Goal: Communication & Community: Answer question/provide support

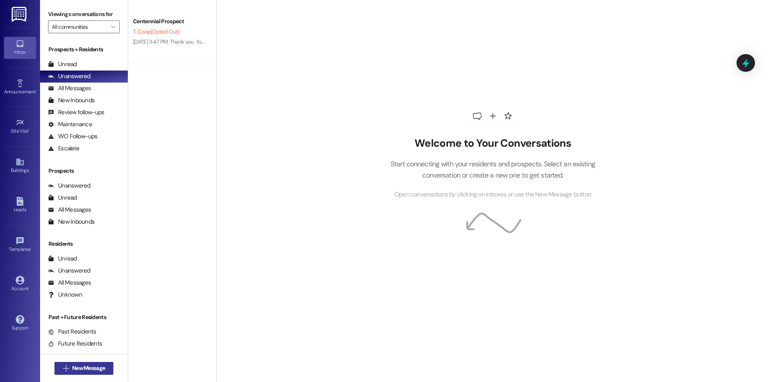
click at [63, 369] on icon "" at bounding box center [66, 368] width 6 height 6
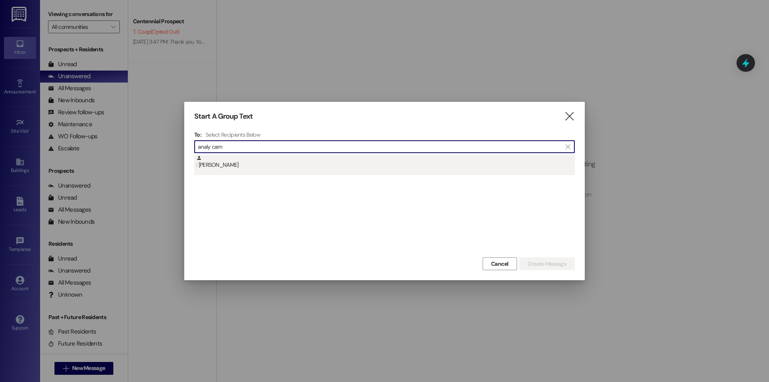
type input "analy cam"
click at [244, 157] on div ": [PERSON_NAME]" at bounding box center [385, 162] width 379 height 14
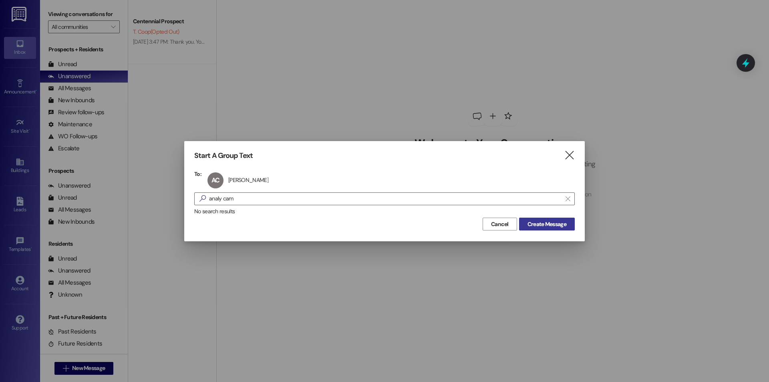
click at [555, 223] on span "Create Message" at bounding box center [547, 224] width 39 height 8
click at [550, 222] on span "Create Message" at bounding box center [547, 224] width 39 height 8
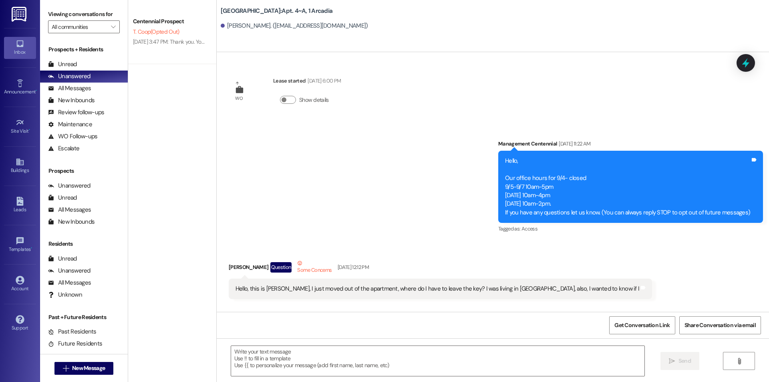
scroll to position [14289, 0]
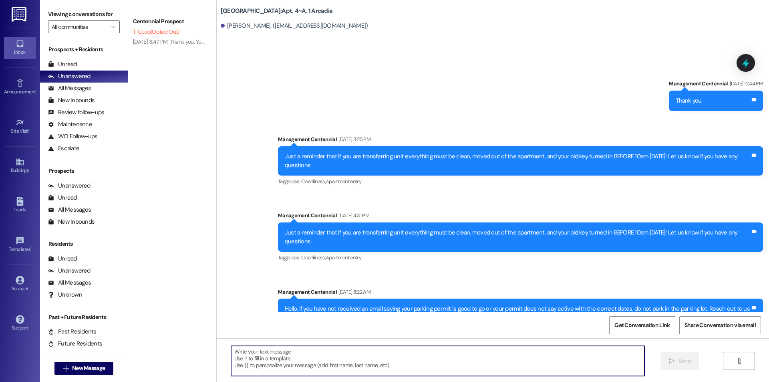
click at [290, 373] on textarea at bounding box center [437, 361] width 413 height 30
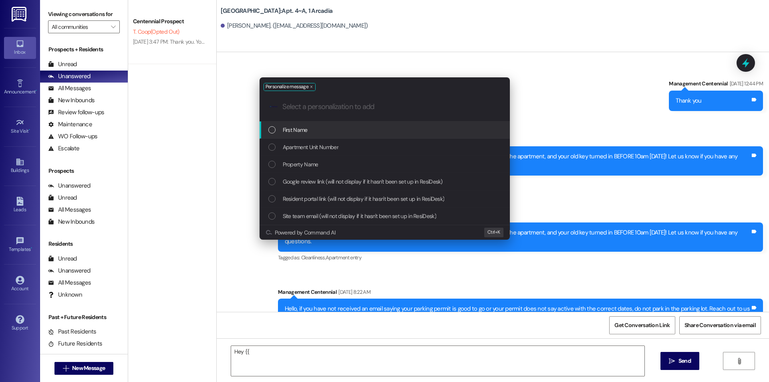
click at [340, 122] on div "First Name" at bounding box center [385, 129] width 250 height 17
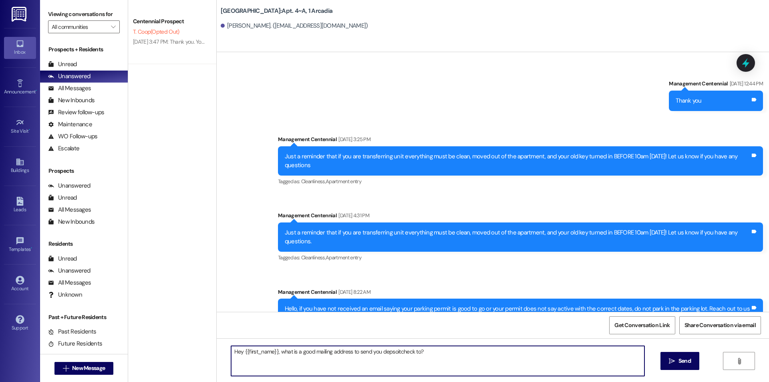
click at [394, 350] on textarea "Hey {{first_name}}, what is a good mailing address to send you depsoitcheck to?" at bounding box center [437, 361] width 413 height 30
click at [372, 352] on textarea "Hey {{first_name}}, what is a good mailing address to send you deposit check to?" at bounding box center [437, 361] width 413 height 30
click at [375, 352] on textarea "Hey {{first_name}}, what is a good mailing address to send you deposit check to?" at bounding box center [437, 361] width 413 height 30
type textarea "Hey {{first_name}}, what is a good mailing address to send your deposit check t…"
click at [432, 363] on textarea "Hey {{first_name}}, what is a good mailing address to send your deposit check t…" at bounding box center [437, 361] width 413 height 30
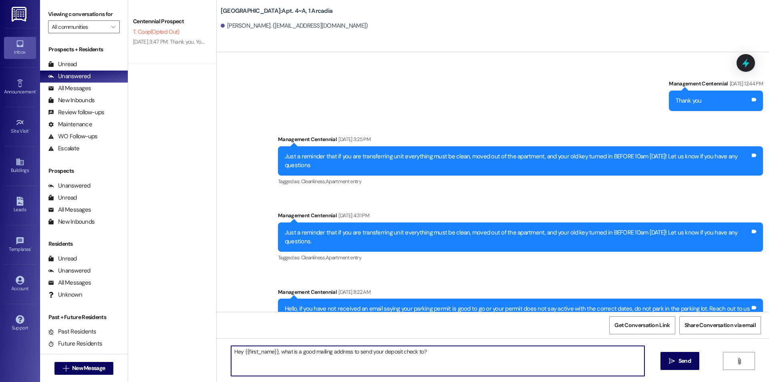
drag, startPoint x: 445, startPoint y: 357, endPoint x: 244, endPoint y: 373, distance: 201.7
click at [227, 360] on div "Hey {{first_name}}, what is a good mailing address to send your deposit check t…" at bounding box center [434, 360] width 414 height 31
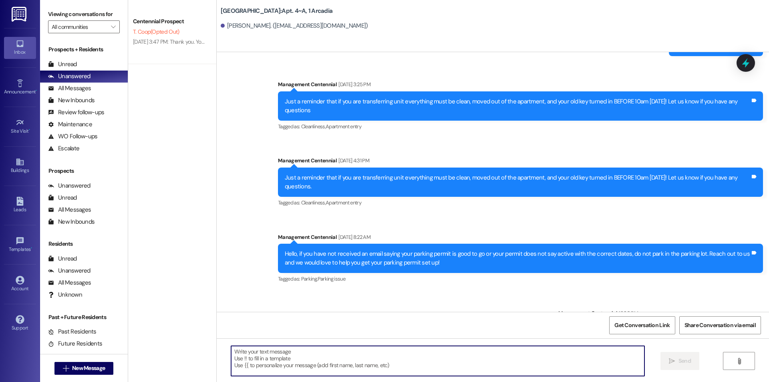
scroll to position [14345, 0]
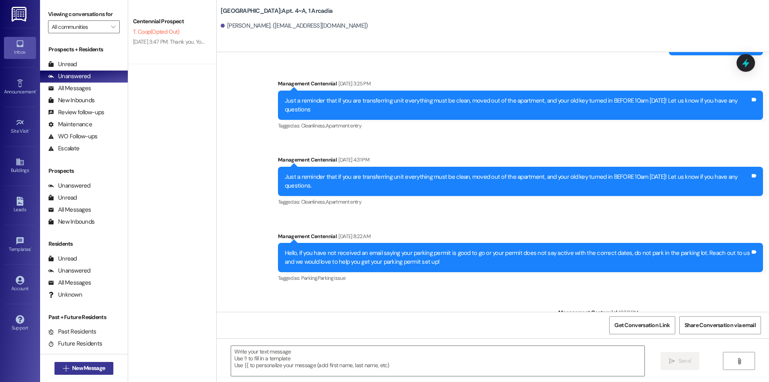
click at [87, 370] on span "New Message" at bounding box center [88, 368] width 33 height 8
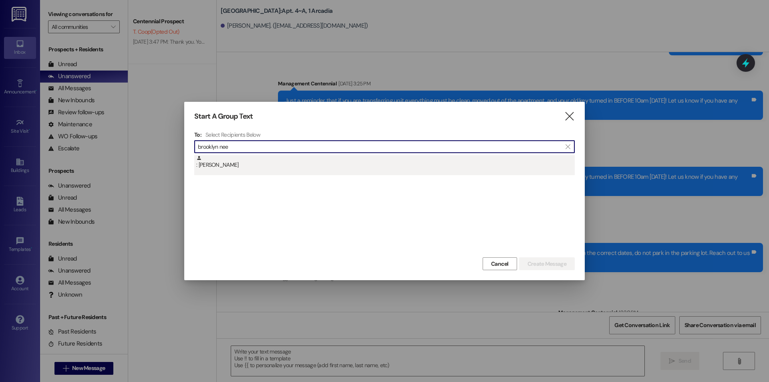
type input "brooklyn nee"
click at [257, 167] on div ": Brooklyn Neeley" at bounding box center [385, 162] width 379 height 14
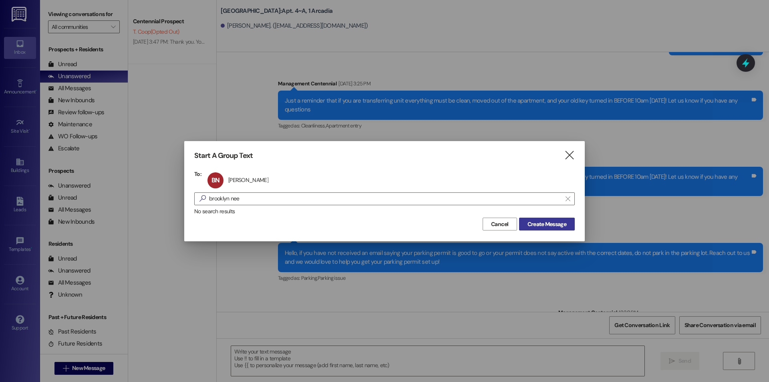
click at [544, 222] on span "Create Message" at bounding box center [547, 224] width 39 height 8
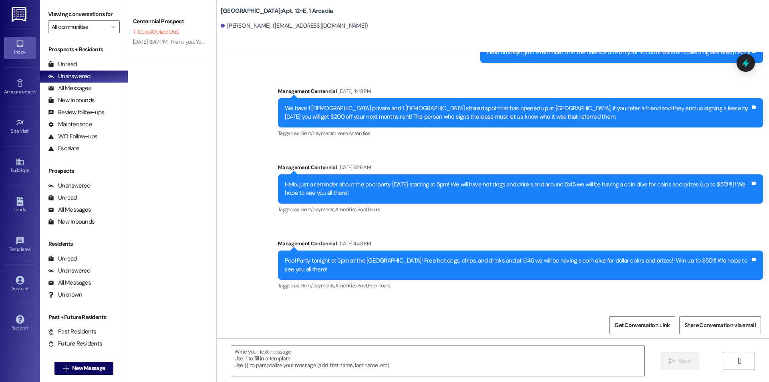
scroll to position [1220, 0]
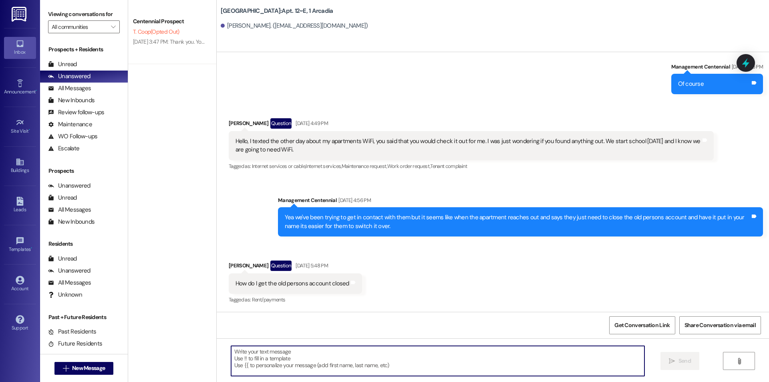
click at [306, 370] on textarea at bounding box center [437, 361] width 413 height 30
paste textarea "Hey {{first_name}}, what is a good mailing address to send your deposit check t…"
type textarea "Hey {{first_name}}, what is a good mailing address to send your deposit check t…"
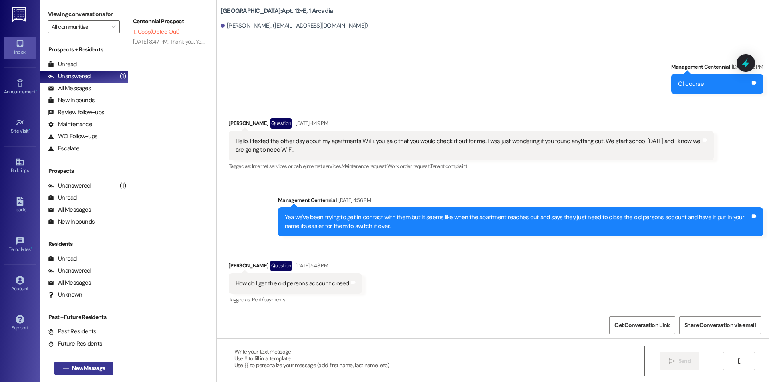
click at [63, 365] on icon "" at bounding box center [66, 368] width 6 height 6
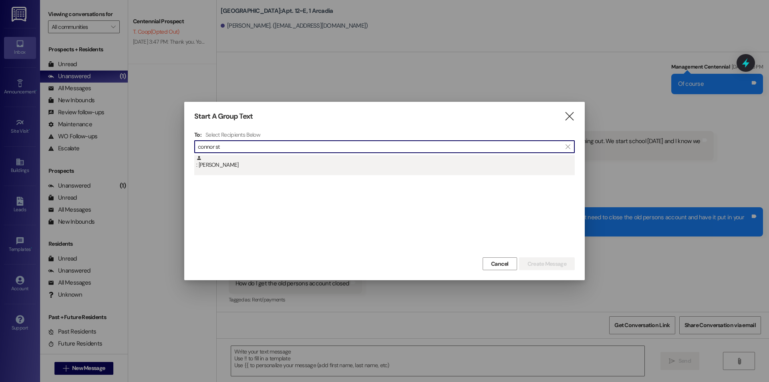
type input "connor st"
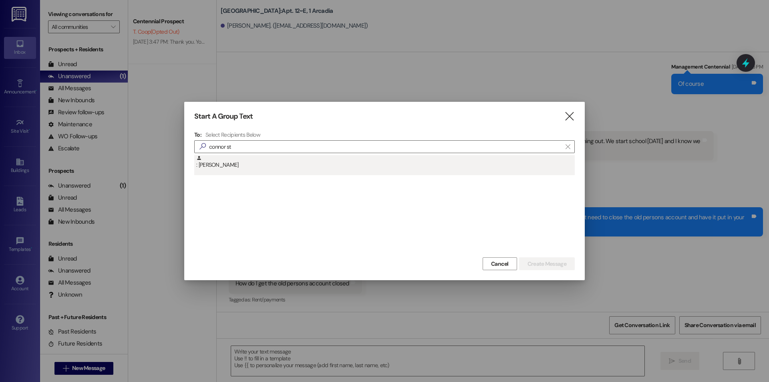
click at [284, 163] on div ": Connor Steanson" at bounding box center [385, 162] width 379 height 14
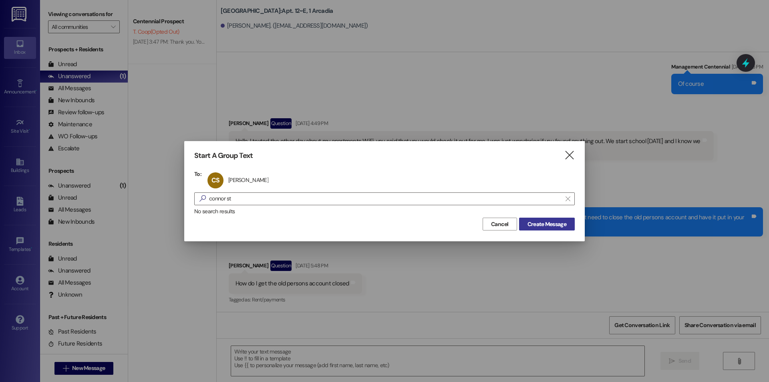
click at [525, 230] on button "Create Message" at bounding box center [547, 224] width 56 height 13
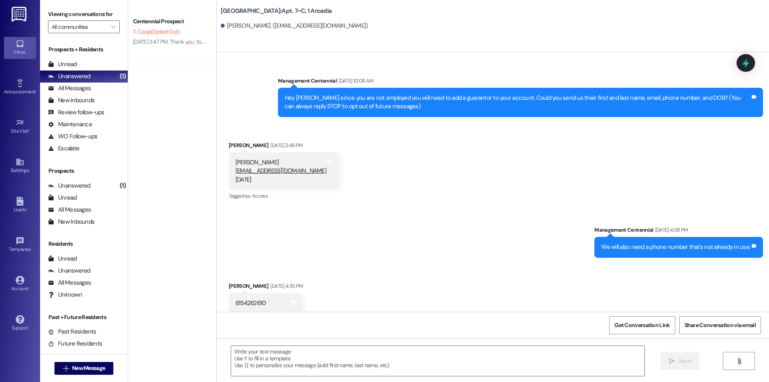
scroll to position [10380, 0]
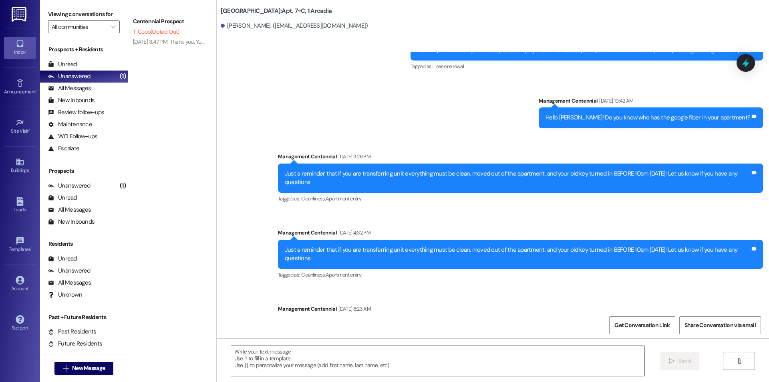
click at [389, 343] on div " Send " at bounding box center [493, 368] width 552 height 60
click at [383, 349] on textarea at bounding box center [437, 361] width 413 height 30
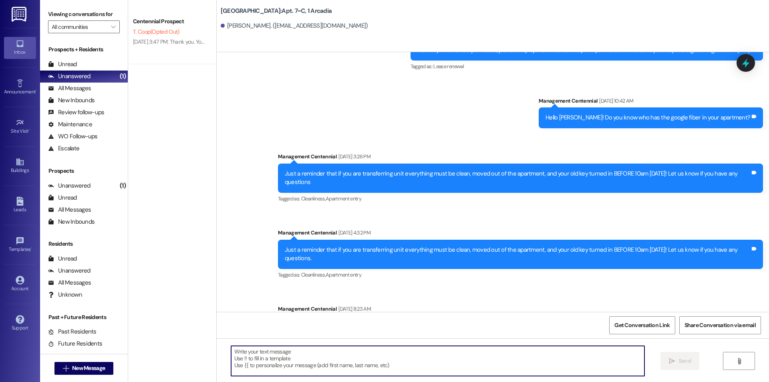
paste textarea "Hey {{first_name}}, what is a good mailing address to send your deposit check t…"
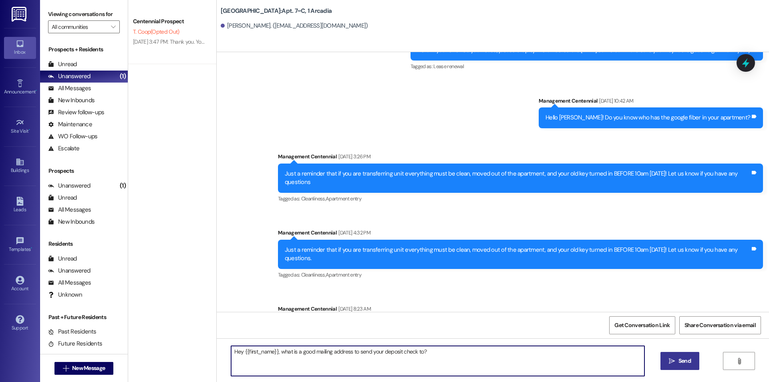
type textarea "Hey {{first_name}}, what is a good mailing address to send your deposit check t…"
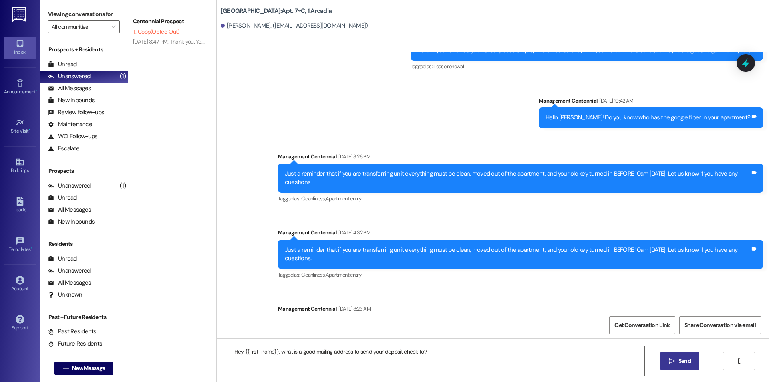
click at [677, 358] on span "Send" at bounding box center [685, 361] width 16 height 8
click at [70, 372] on span "New Message" at bounding box center [88, 368] width 36 height 8
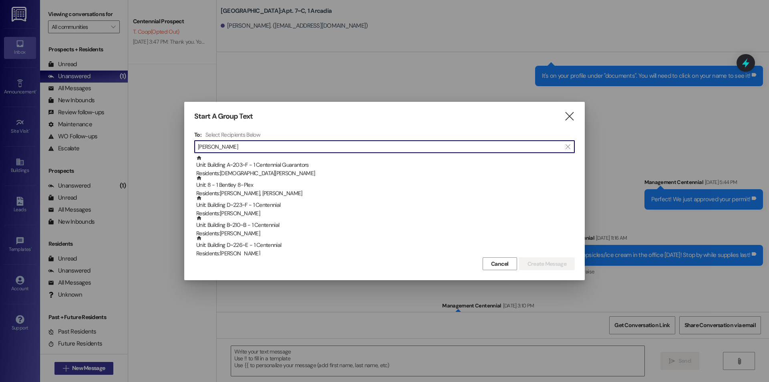
scroll to position [4364, 0]
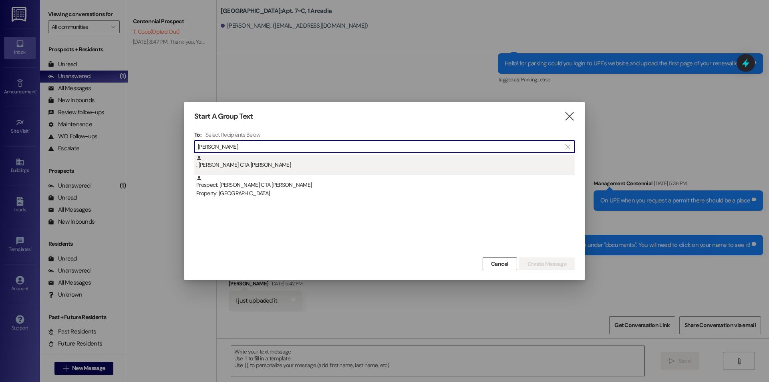
type input "ian thom"
click at [354, 174] on div ": Ian CTA Thompson" at bounding box center [384, 165] width 381 height 20
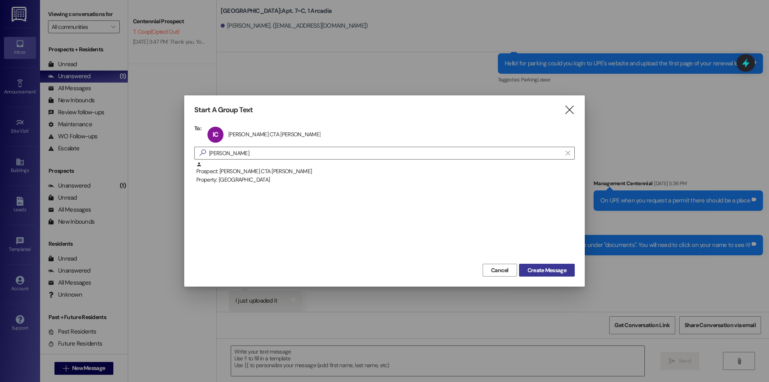
click at [537, 269] on span "Create Message" at bounding box center [547, 270] width 39 height 8
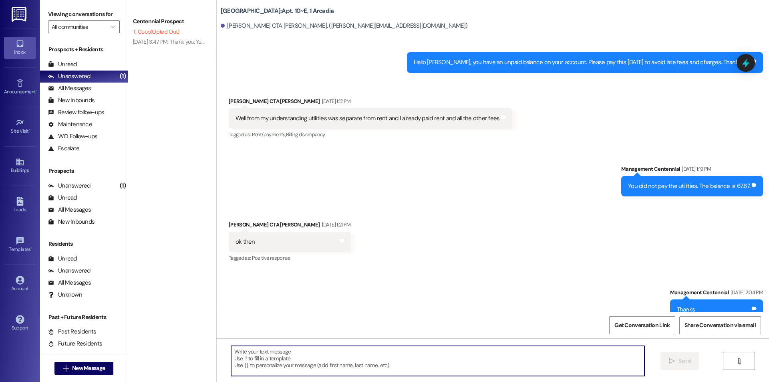
click at [324, 358] on textarea at bounding box center [437, 361] width 413 height 30
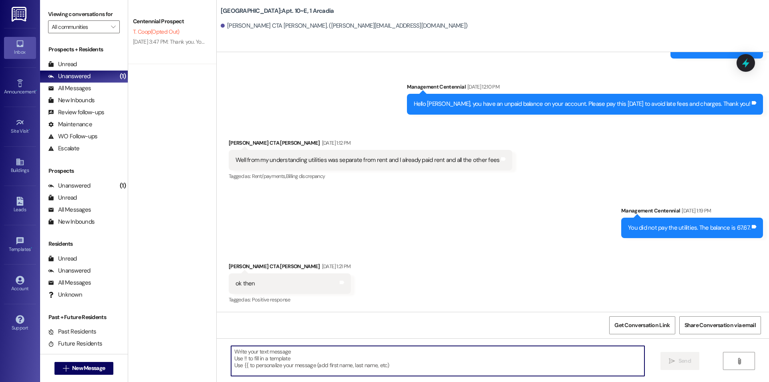
paste textarea "Hey {{first_name}}, what is a good mailing address to send your deposit check t…"
type textarea "Hey {{first_name}}, what is a good mailing address to send your deposit check t…"
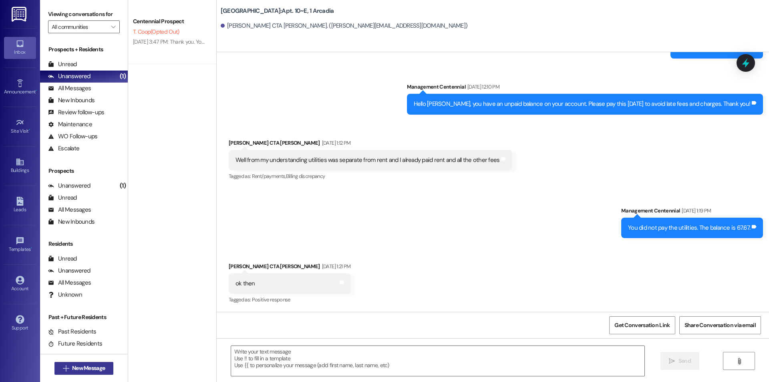
click at [97, 367] on span "New Message" at bounding box center [88, 368] width 33 height 8
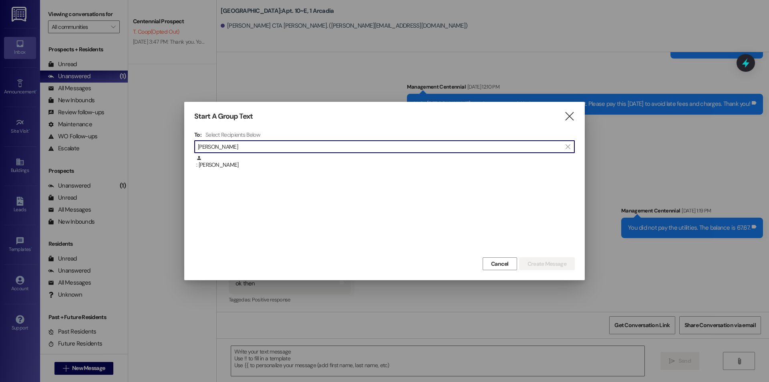
type input "justin pace"
click at [318, 174] on div ": Justin Pace" at bounding box center [384, 165] width 381 height 20
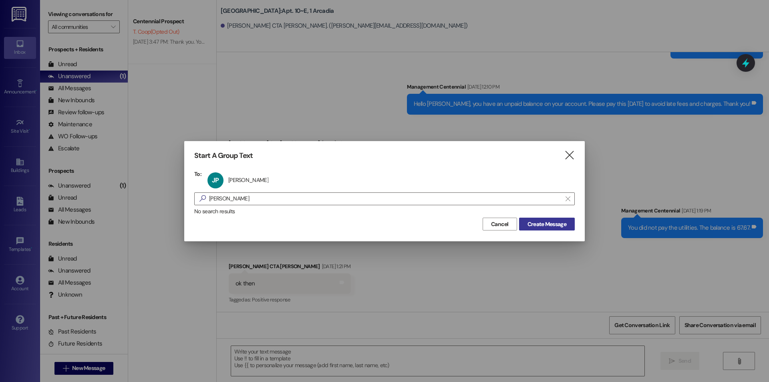
click at [545, 222] on span "Create Message" at bounding box center [547, 224] width 39 height 8
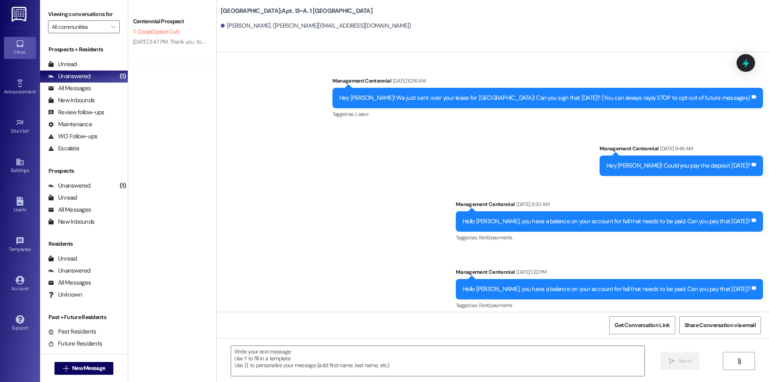
scroll to position [5820, 0]
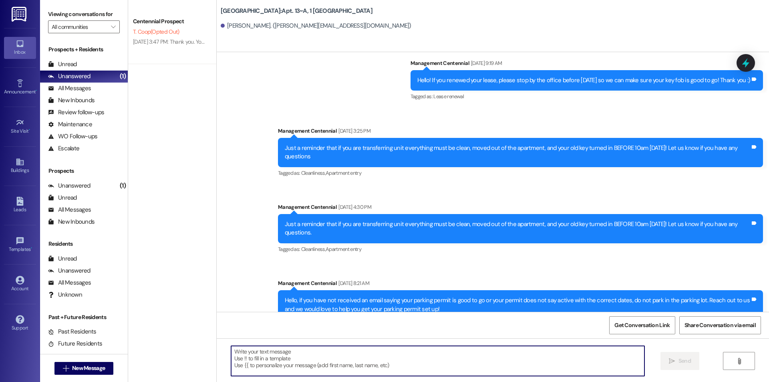
click at [310, 361] on textarea at bounding box center [437, 361] width 413 height 30
paste textarea "Hey {{first_name}}, what is a good mailing address to send your deposit check t…"
type textarea "Hey {{first_name}}, what is a good mailing address to send your deposit check t…"
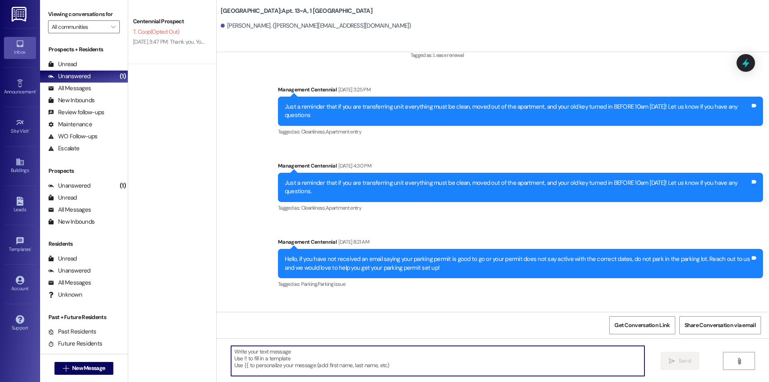
scroll to position [5876, 0]
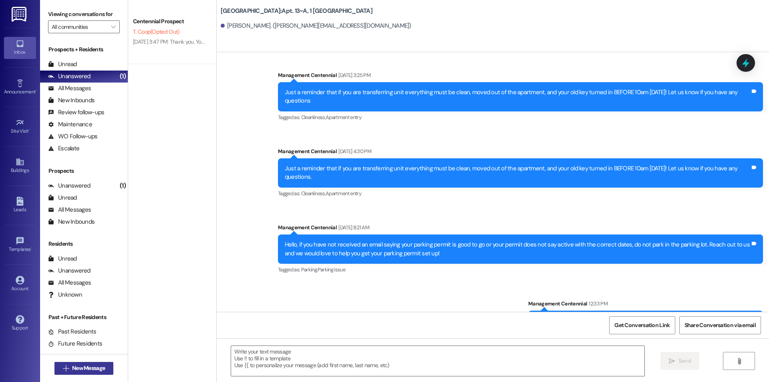
click at [92, 369] on span "New Message" at bounding box center [88, 368] width 33 height 8
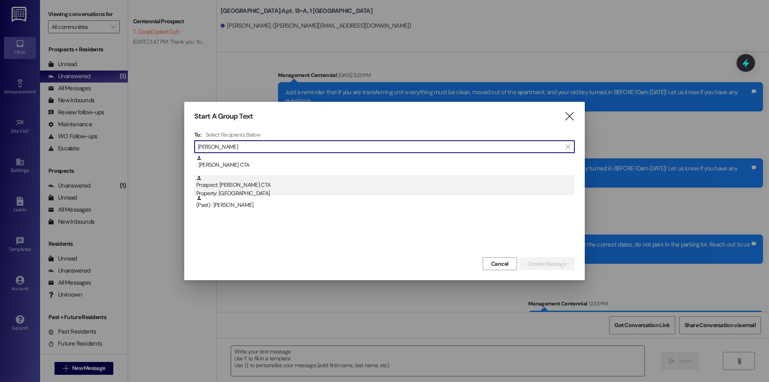
type input "matthew pr"
click at [278, 187] on div "Prospect: Matthew Prestwich CTA Property: Arcadia" at bounding box center [385, 186] width 379 height 23
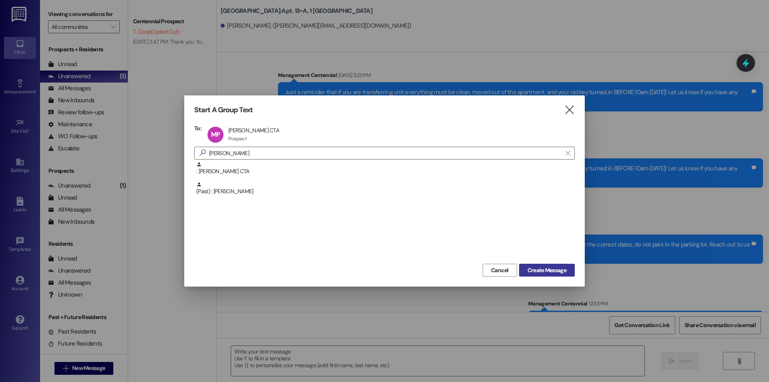
click at [554, 274] on span "Create Message" at bounding box center [547, 270] width 39 height 8
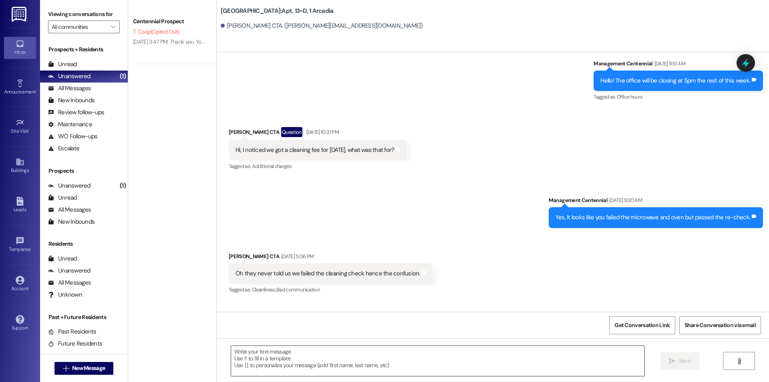
scroll to position [2971, 0]
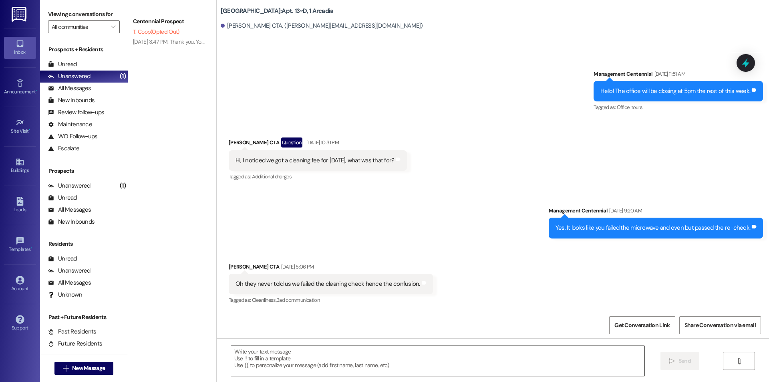
click at [348, 366] on textarea at bounding box center [437, 361] width 413 height 30
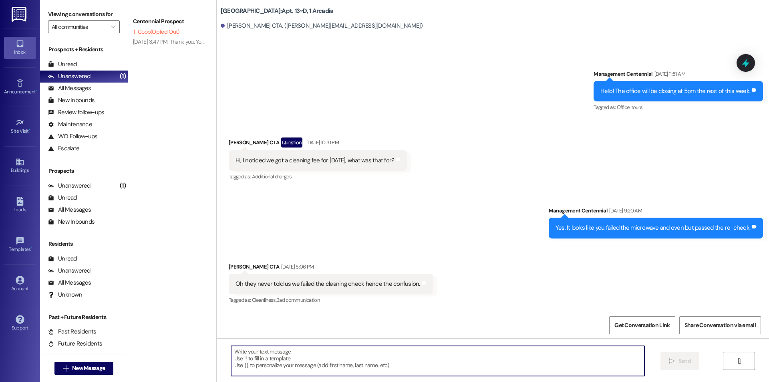
paste textarea "Hey {{first_name}}, what is a good mailing address to send your deposit check t…"
type textarea "Hey {{first_name}}, what is a good mailing address to send your deposit check t…"
click at [72, 370] on span "New Message" at bounding box center [88, 368] width 33 height 8
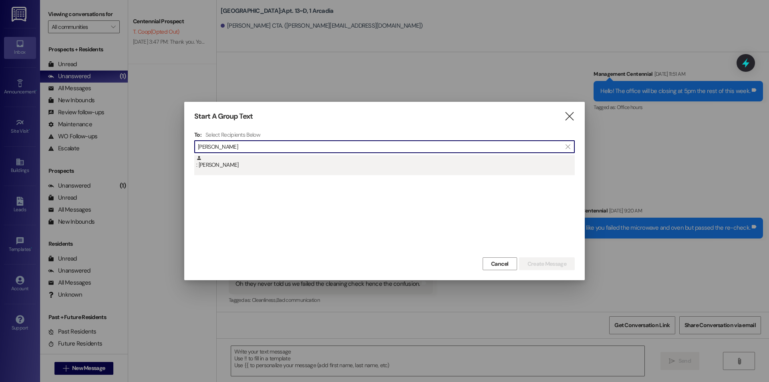
type input "veronika"
click at [278, 164] on div ": Veronika Litovka" at bounding box center [385, 162] width 379 height 14
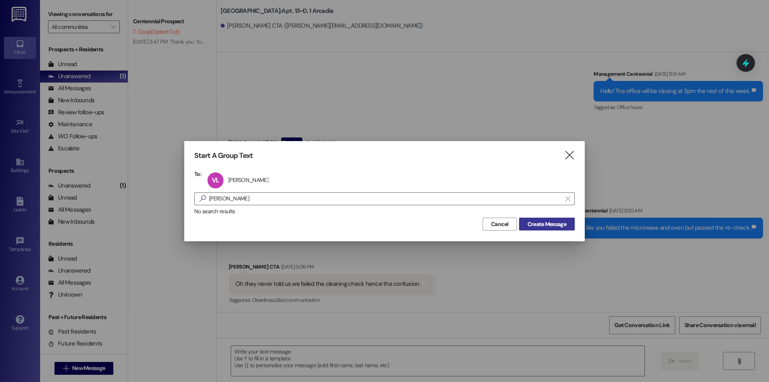
click at [544, 222] on span "Create Message" at bounding box center [547, 224] width 39 height 8
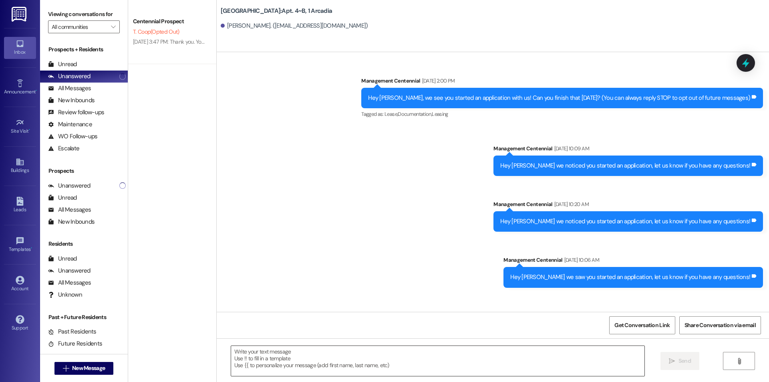
scroll to position [18231, 0]
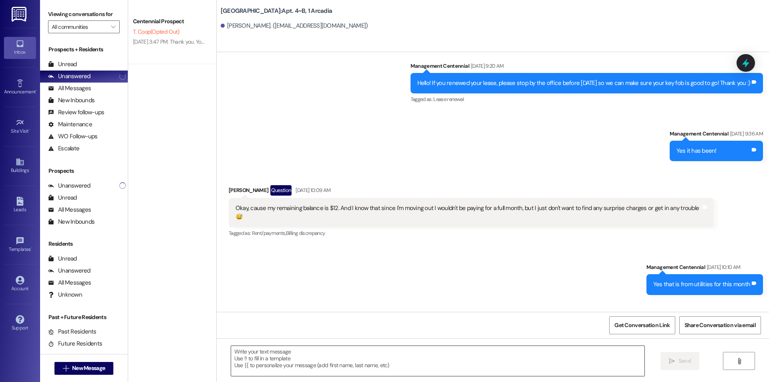
click at [300, 363] on textarea at bounding box center [437, 361] width 413 height 30
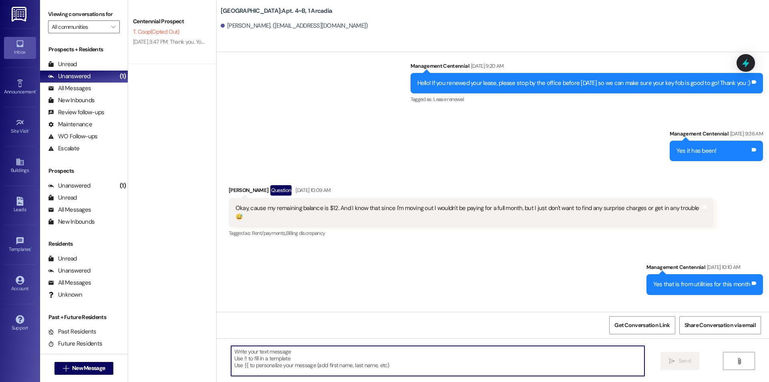
paste textarea "Hey {{first_name}}, what is a good mailing address to send your deposit check t…"
type textarea "Hey {{first_name}}, what is a good mailing address to send your deposit check t…"
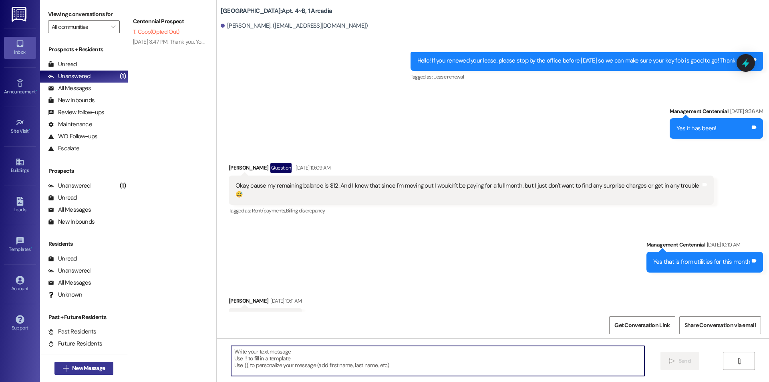
click at [85, 365] on span "New Message" at bounding box center [88, 368] width 33 height 8
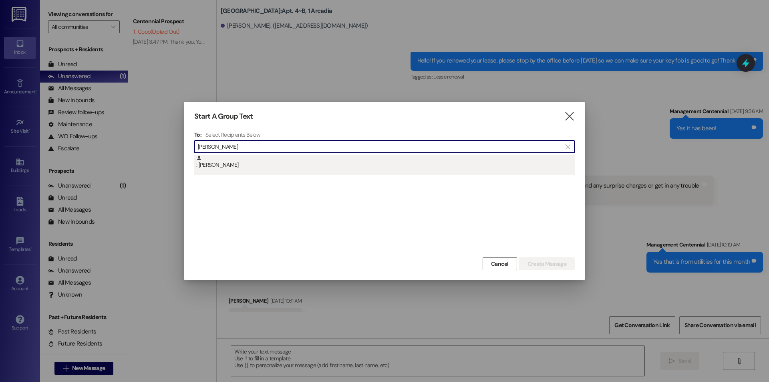
type input "wilmer lin"
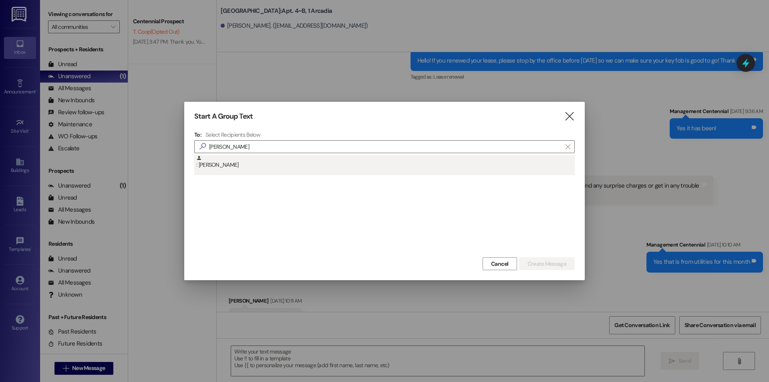
click at [265, 163] on div ": Wilmer Lindo" at bounding box center [385, 162] width 379 height 14
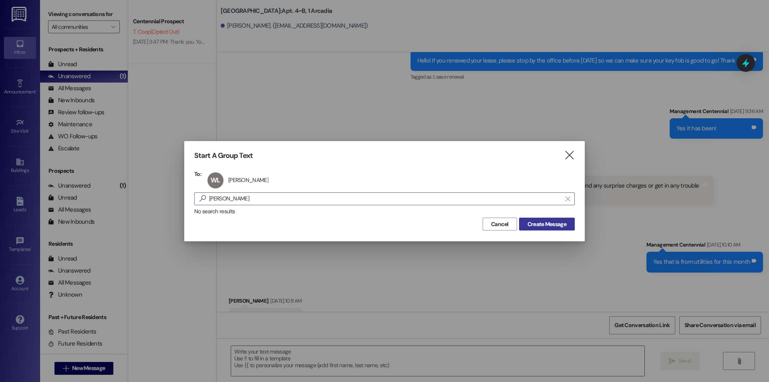
click at [537, 226] on span "Create Message" at bounding box center [547, 224] width 39 height 8
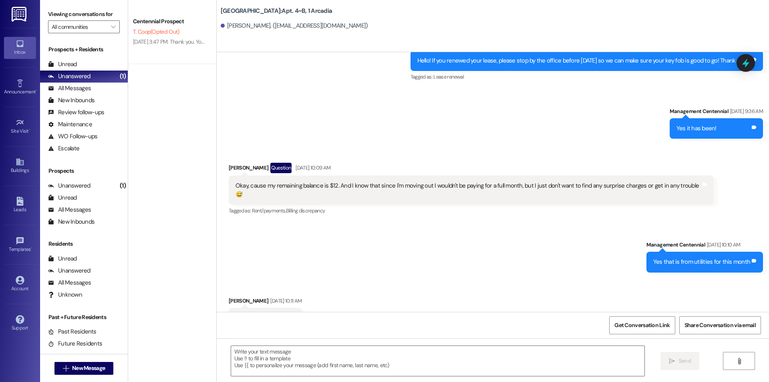
click at [544, 224] on div "Sent via SMS Management Centennial Aug 05, 2025 at 10:10 AM Yes that is from ut…" at bounding box center [493, 250] width 552 height 56
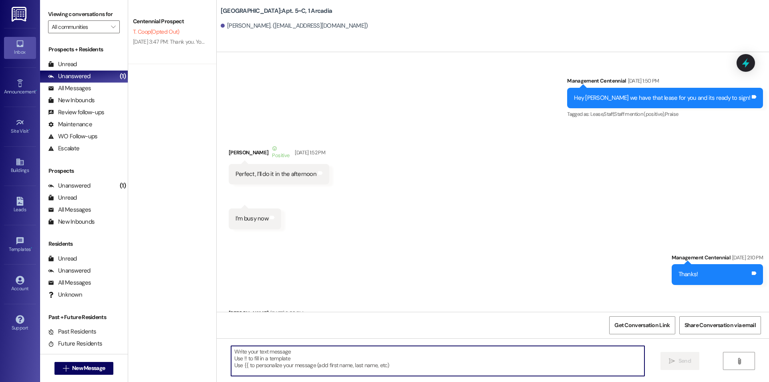
type textarea "Hey {{first_name}}, what is a good mailing address to send your deposit check t…"
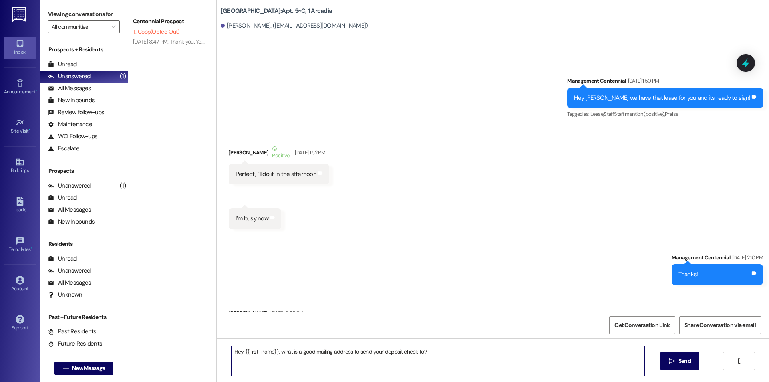
scroll to position [24124, 0]
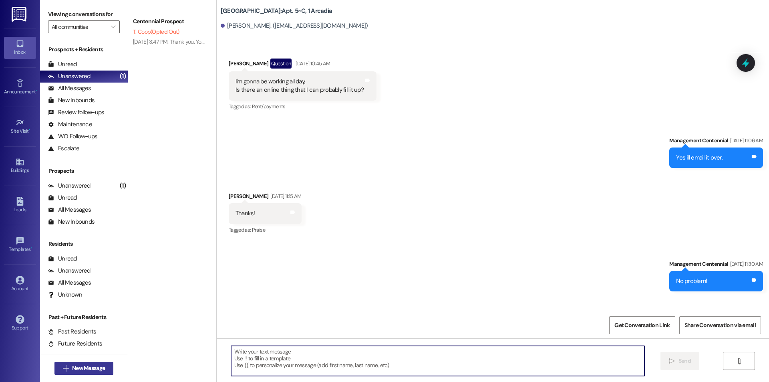
click at [79, 367] on span "New Message" at bounding box center [88, 368] width 33 height 8
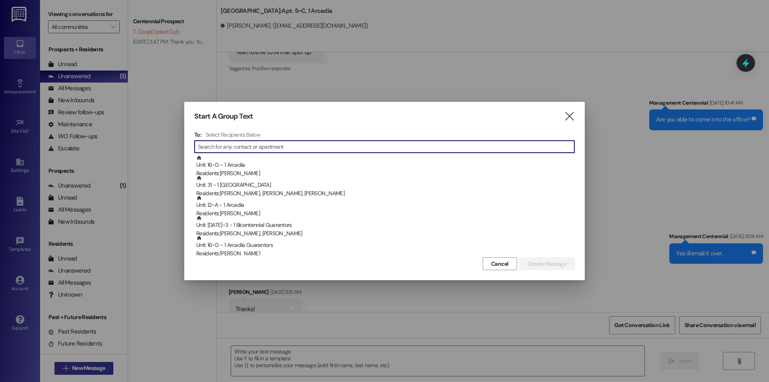
scroll to position [23463, 0]
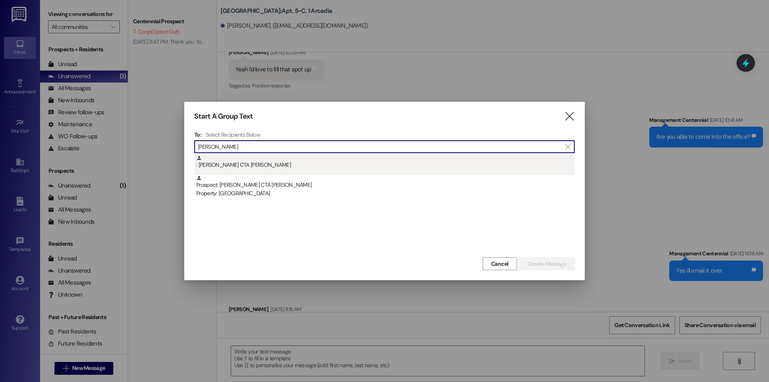
type input "erica hin"
click at [266, 172] on div ": Erica CTA Hinckley" at bounding box center [384, 165] width 381 height 20
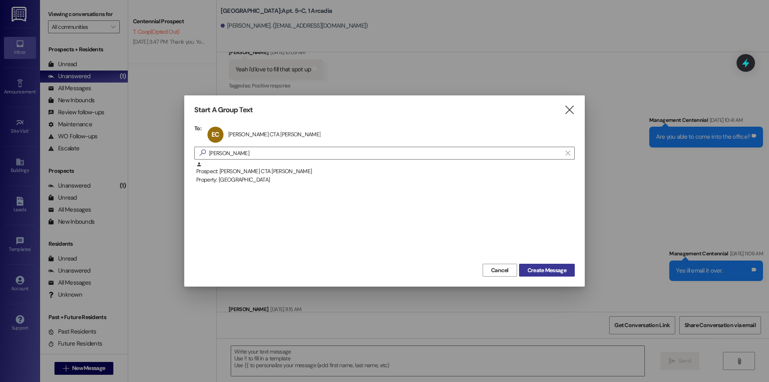
drag, startPoint x: 524, startPoint y: 264, endPoint x: 522, endPoint y: 270, distance: 6.0
click at [525, 264] on button "Create Message" at bounding box center [547, 270] width 56 height 13
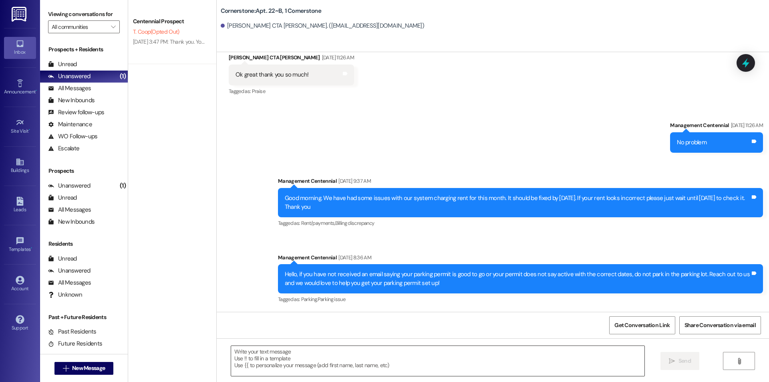
click at [314, 359] on textarea at bounding box center [437, 361] width 413 height 30
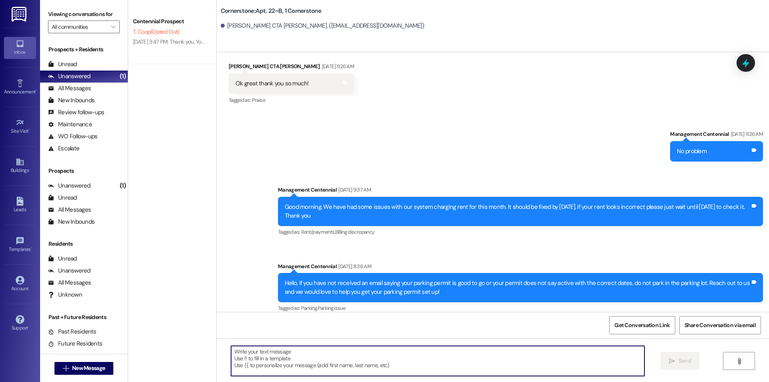
paste textarea "Hey {{first_name}}, what is a good mailing address to send your deposit check t…"
type textarea "Hey {{first_name}}, what is a good mailing address to send your deposit check t…"
click at [104, 363] on button " New Message" at bounding box center [83, 368] width 59 height 13
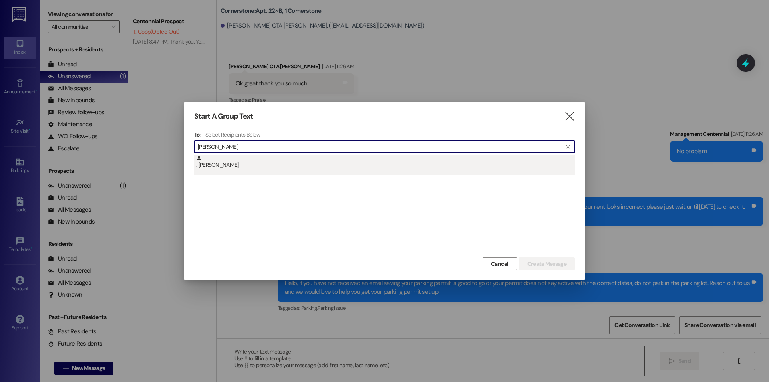
type input "kaylee ro"
click at [303, 161] on div ": Kaylee Rocha" at bounding box center [385, 162] width 379 height 14
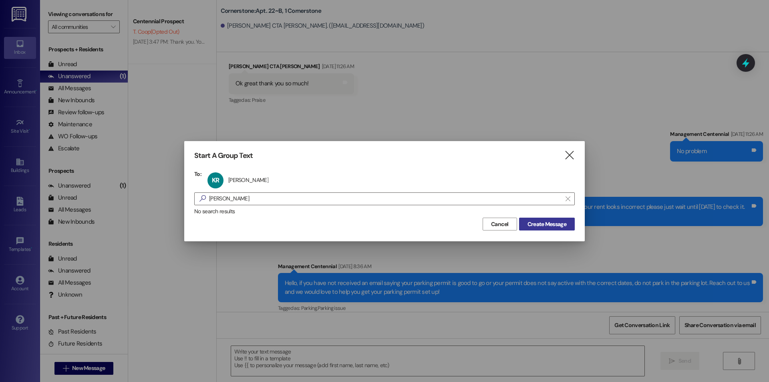
click at [529, 218] on button "Create Message" at bounding box center [547, 224] width 56 height 13
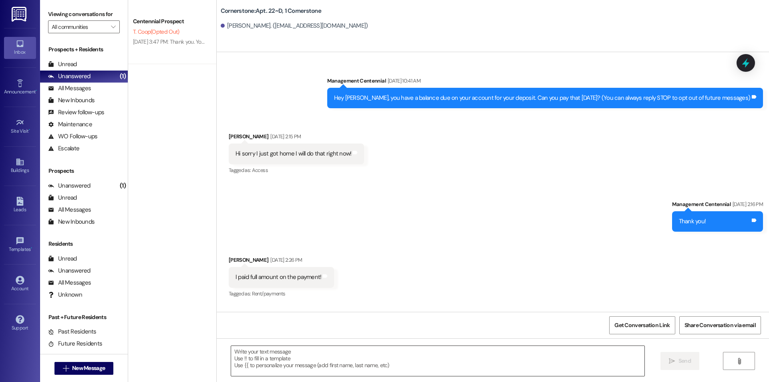
scroll to position [8639, 0]
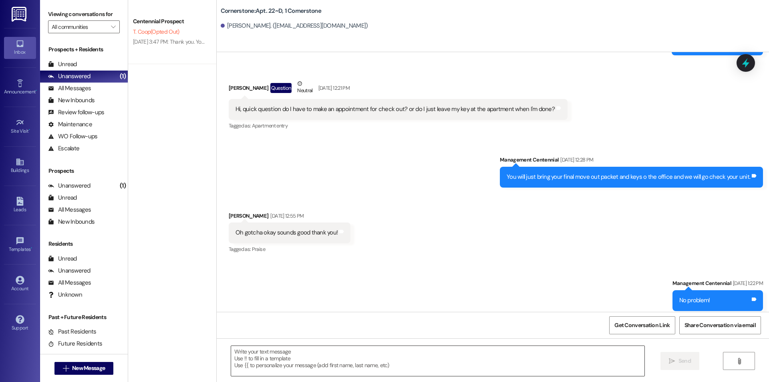
click at [304, 360] on textarea at bounding box center [437, 361] width 413 height 30
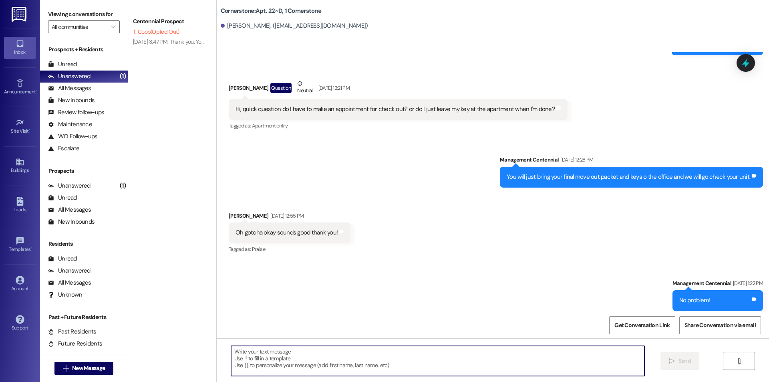
paste textarea "Hey {{first_name}}, what is a good mailing address to send your deposit check t…"
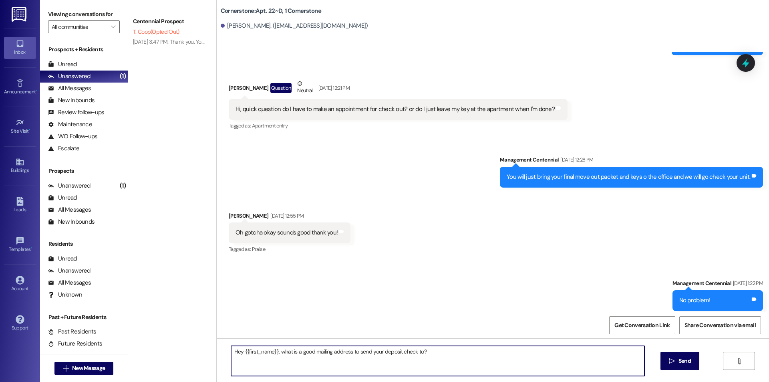
type textarea "Hey {{first_name}}, what is a good mailing address to send your deposit check t…"
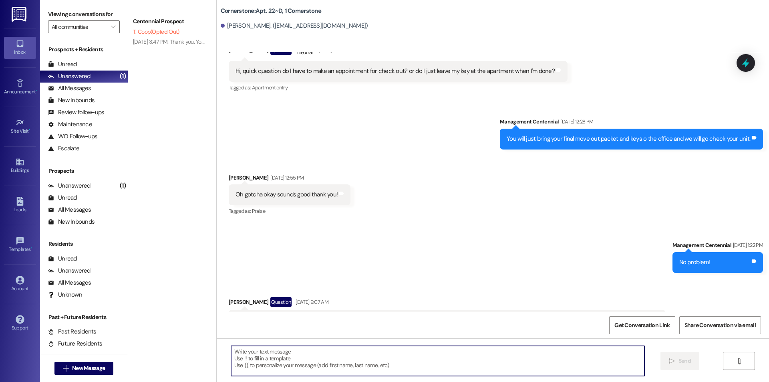
scroll to position [8705, 0]
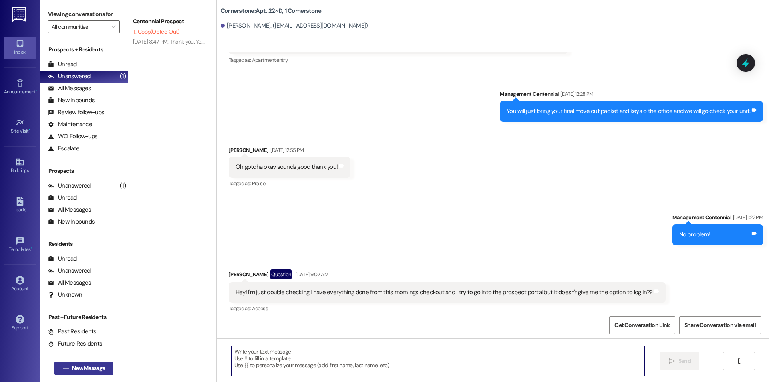
click at [82, 371] on span "New Message" at bounding box center [88, 368] width 33 height 8
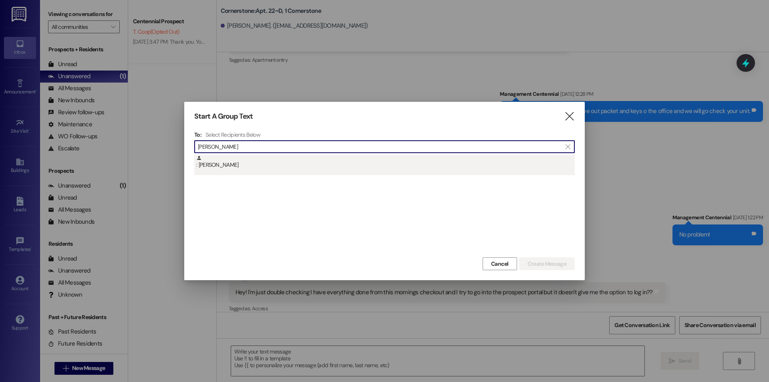
type input "naomi wall"
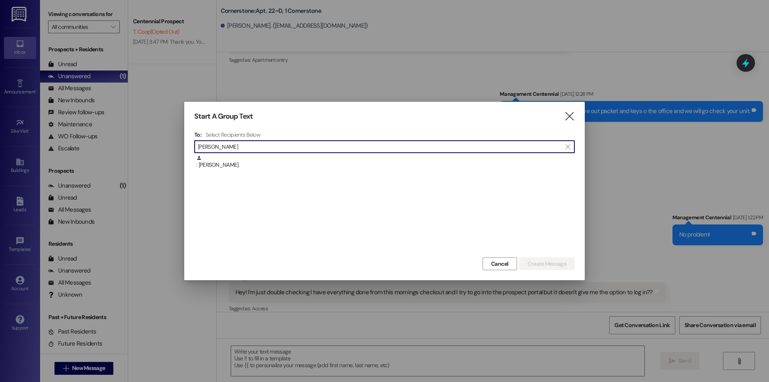
click at [221, 165] on div ": Naomi Wall" at bounding box center [385, 162] width 379 height 14
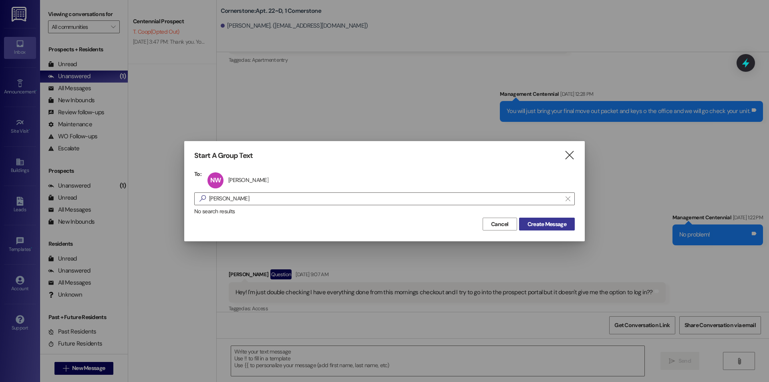
click at [533, 220] on span "Create Message" at bounding box center [547, 224] width 39 height 8
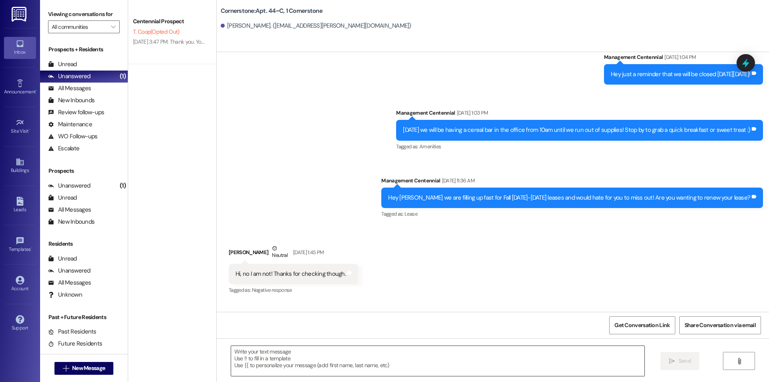
scroll to position [2578, 0]
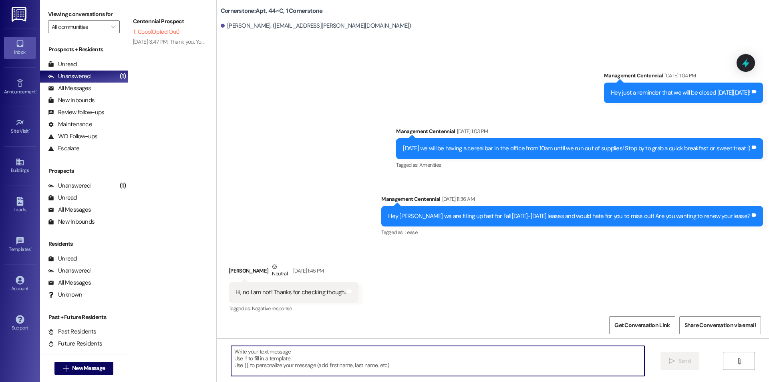
click at [309, 359] on textarea at bounding box center [437, 361] width 413 height 30
paste textarea "Hey {{first_name}}, what is a good mailing address to send your deposit check t…"
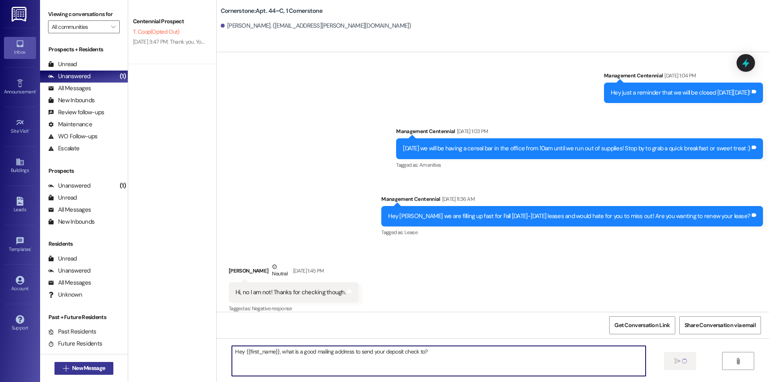
type textarea "Hey {{first_name}}, what is a good mailing address to send your deposit check t…"
click at [88, 365] on span "New Message" at bounding box center [88, 368] width 33 height 8
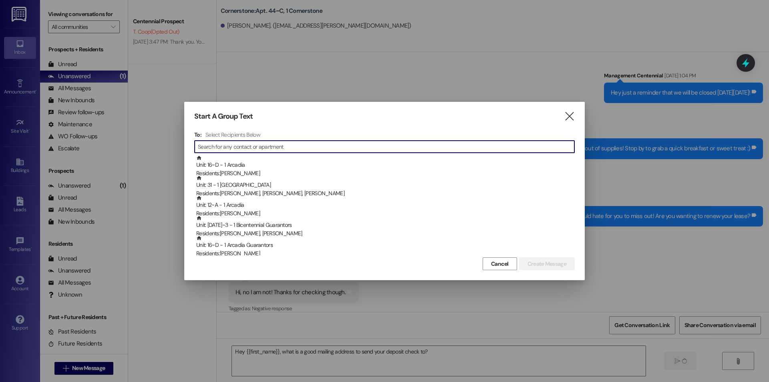
type input "e"
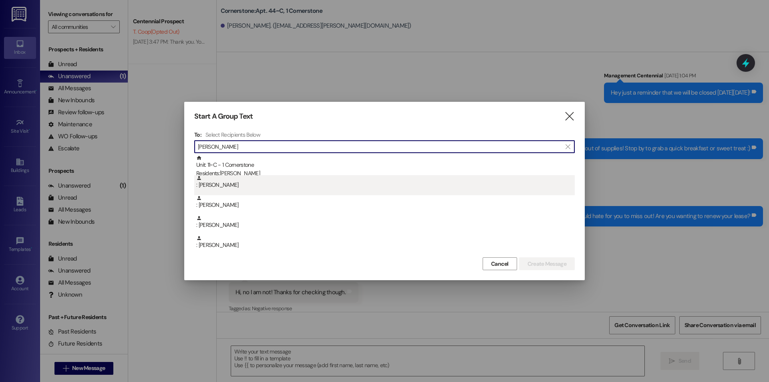
type input "erick"
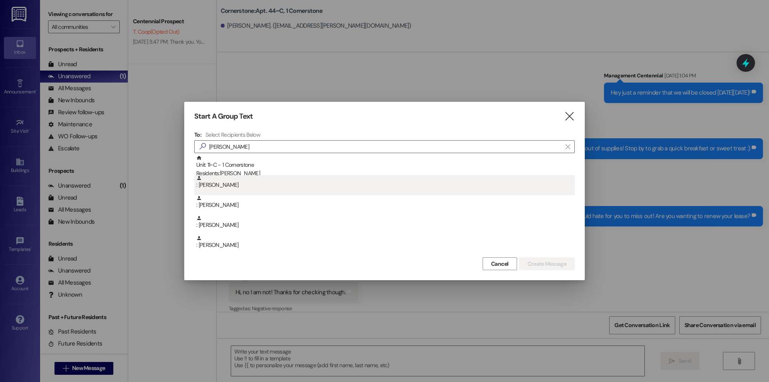
click at [240, 187] on div ": Erick Alvarez" at bounding box center [385, 182] width 379 height 14
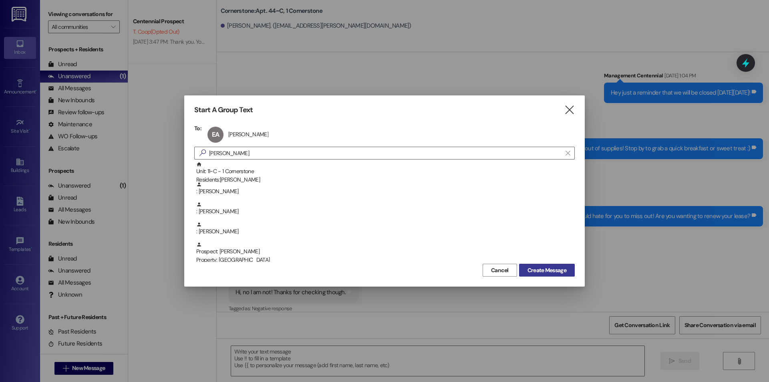
click at [528, 268] on span "Create Message" at bounding box center [547, 270] width 39 height 8
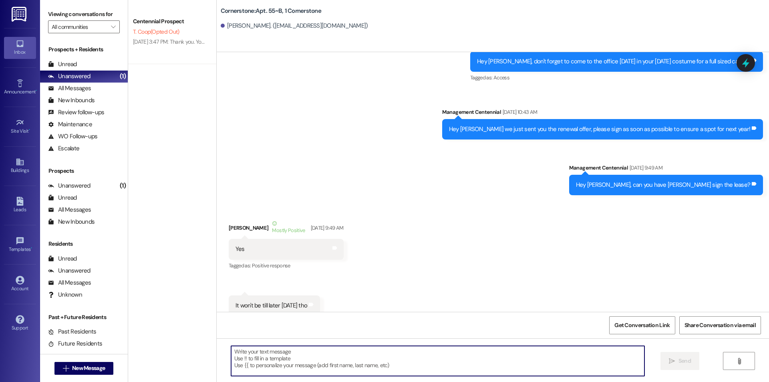
click at [344, 365] on textarea at bounding box center [437, 361] width 413 height 30
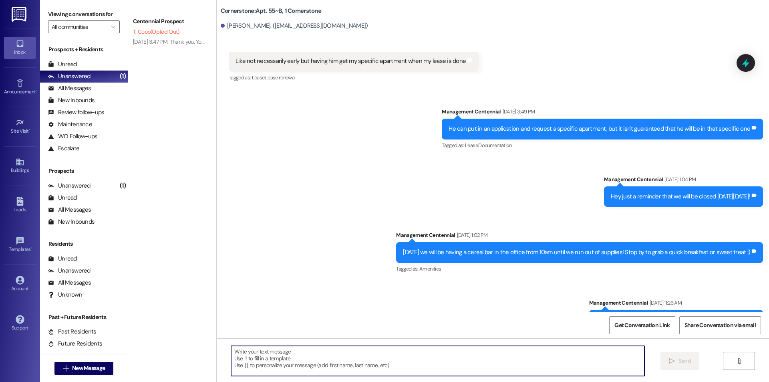
scroll to position [10005, 0]
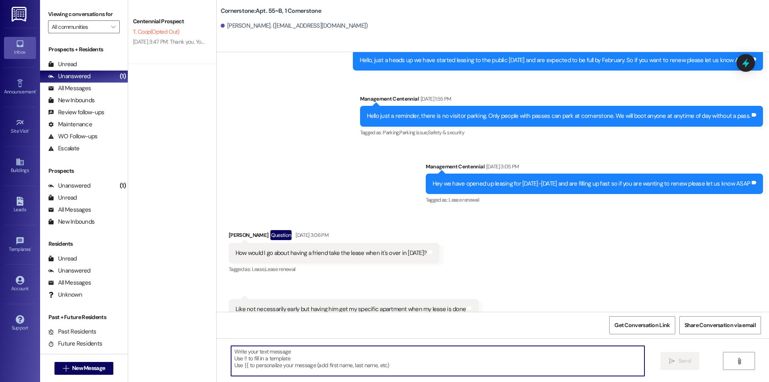
paste textarea "Hey {{first_name}}, what is a good mailing address to send your deposit check t…"
type textarea "Hey {{first_name}}, what is a good mailing address to send your deposit check t…"
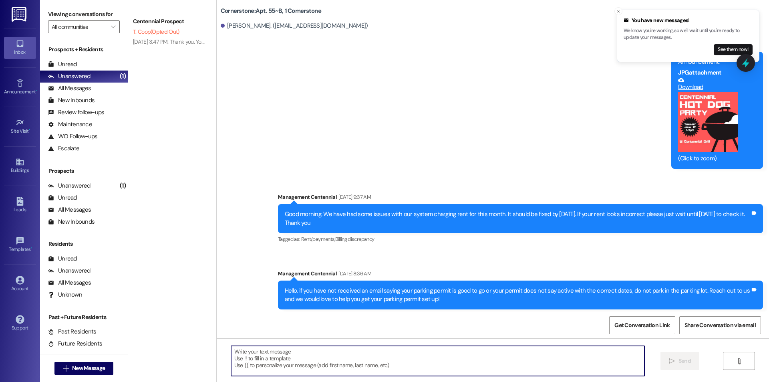
scroll to position [10994, 0]
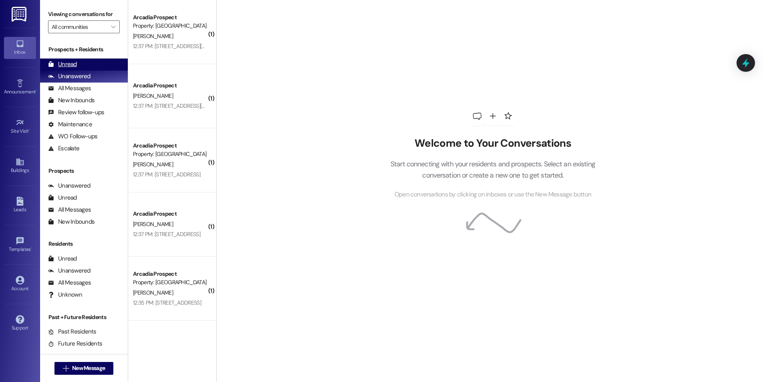
click at [83, 60] on div "Unread (0)" at bounding box center [84, 64] width 88 height 12
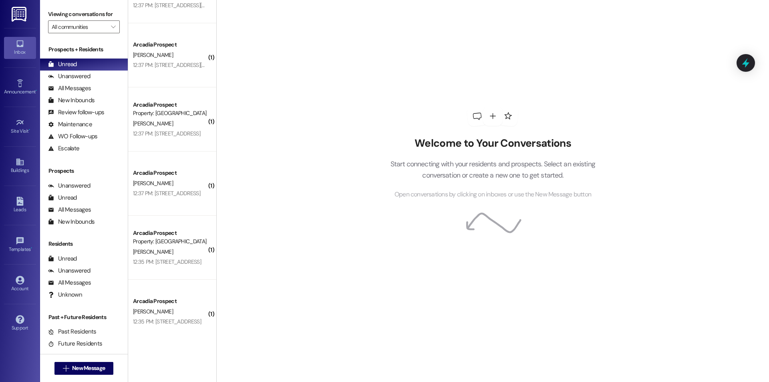
scroll to position [60, 0]
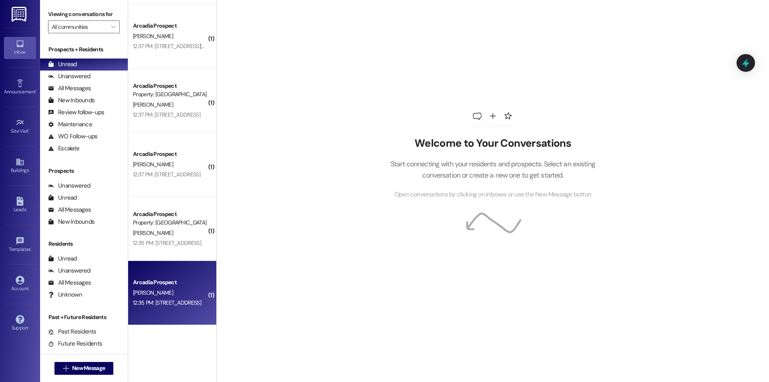
click at [172, 303] on div "12:35 PM: 651 Rockwood Drive, North Salt Lake 12:35 PM: 651 Rockwood Drive, Nor…" at bounding box center [167, 302] width 68 height 7
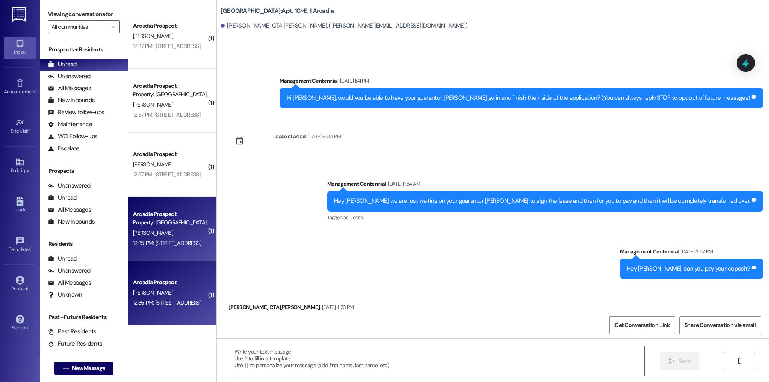
scroll to position [1472, 0]
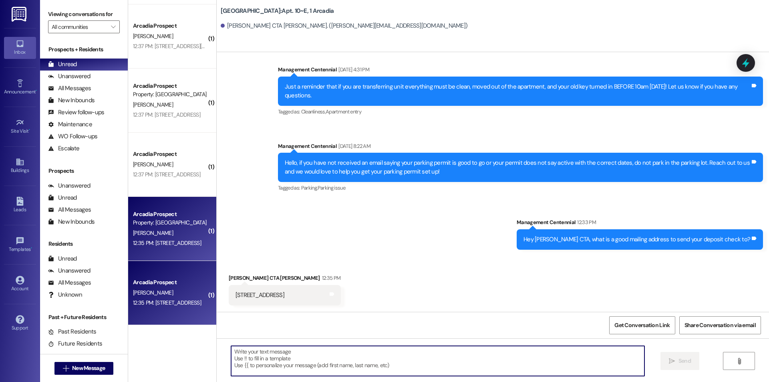
click at [301, 359] on textarea at bounding box center [437, 361] width 413 height 30
type textarea "Thanks!"
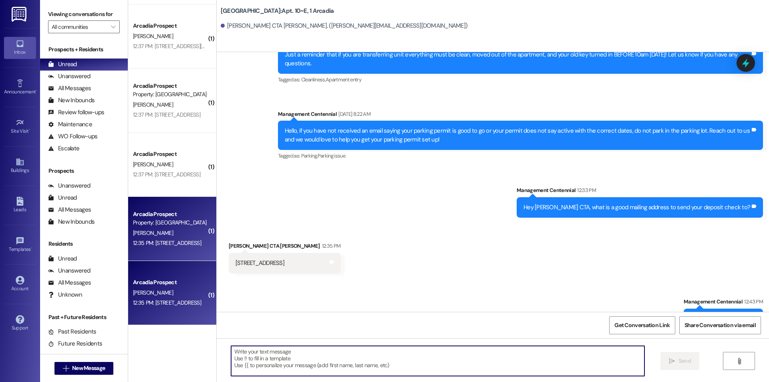
scroll to position [1528, 0]
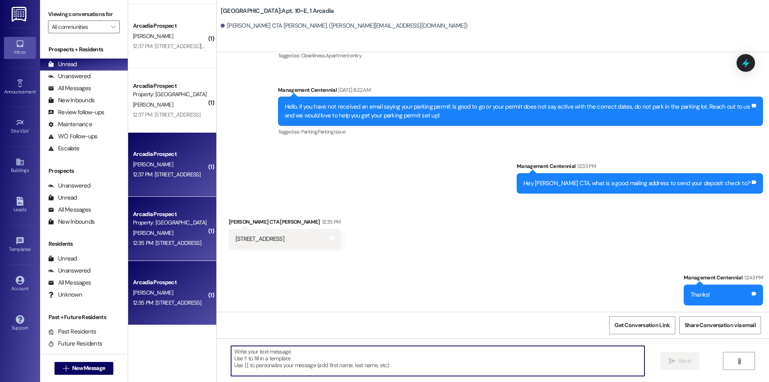
click at [187, 174] on div "12:37 PM: 670 Williamson county line road Fairview, TN, 37062 12:37 PM: 670 Wil…" at bounding box center [166, 174] width 67 height 7
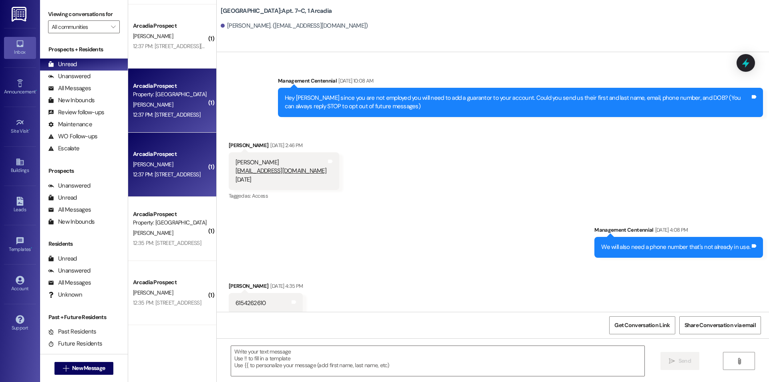
scroll to position [10500, 0]
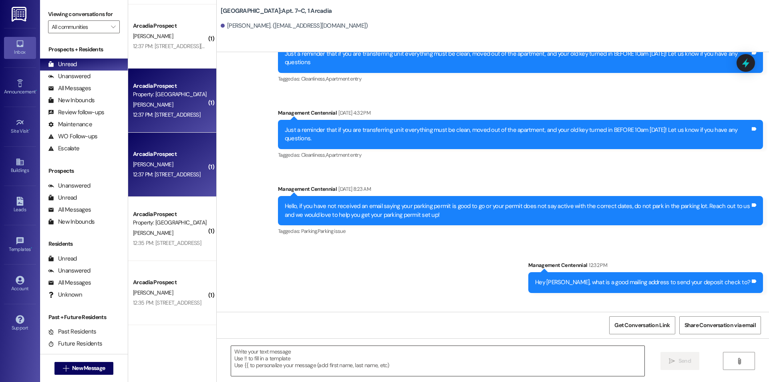
click at [286, 355] on textarea at bounding box center [437, 361] width 413 height 30
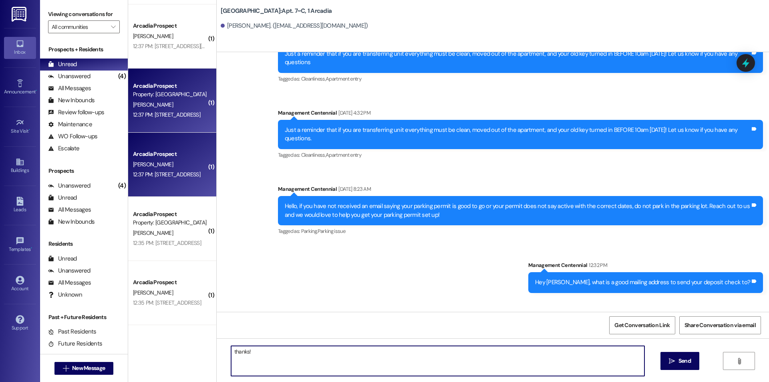
scroll to position [10500, 0]
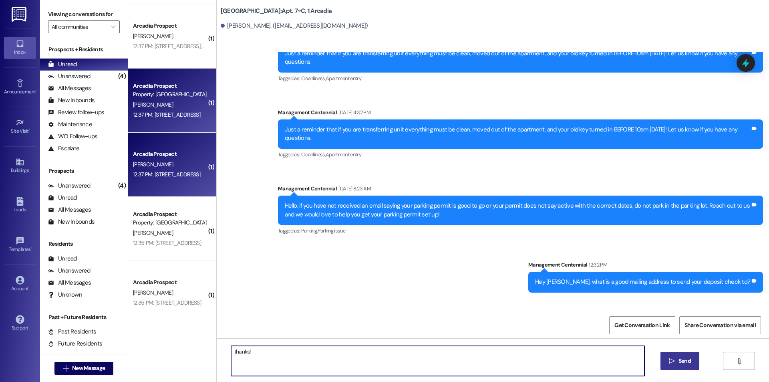
type textarea "thanks!"
click at [665, 353] on button " Send" at bounding box center [680, 361] width 39 height 18
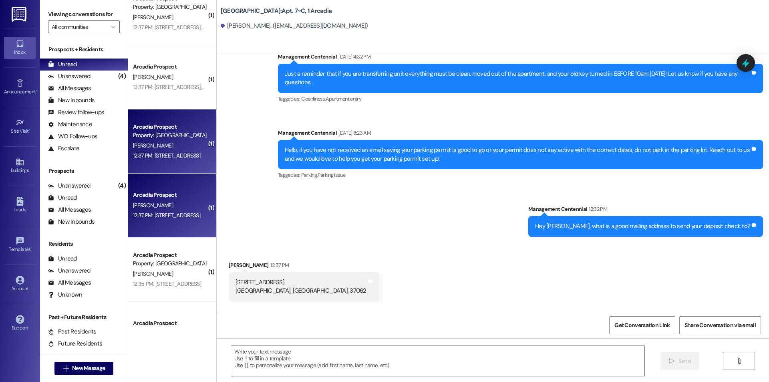
scroll to position [0, 0]
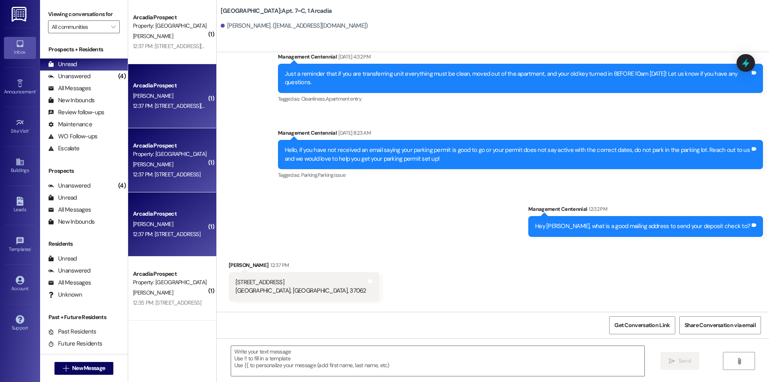
click at [175, 121] on div "Arcadia Prospect W. Lindo 12:37 PM: 1905 Cobblestone Rd springville Utah 84663 …" at bounding box center [172, 96] width 88 height 64
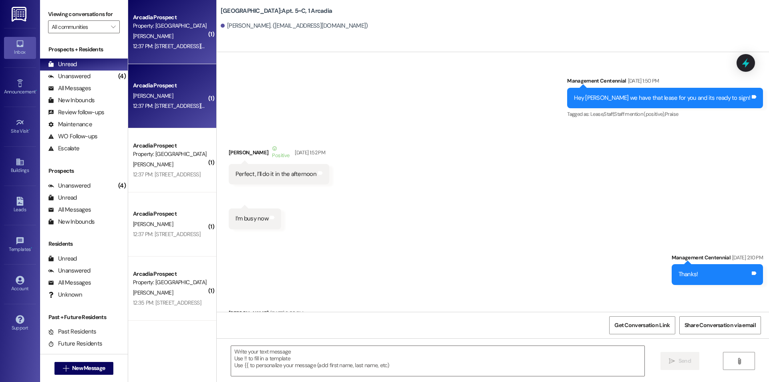
scroll to position [24236, 0]
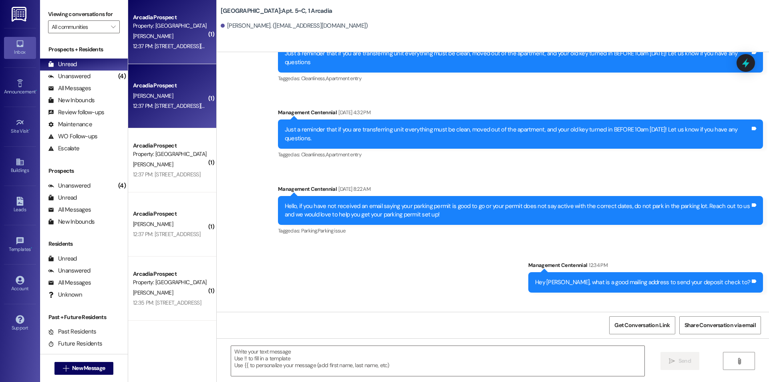
click at [319, 342] on div " Send " at bounding box center [493, 368] width 552 height 60
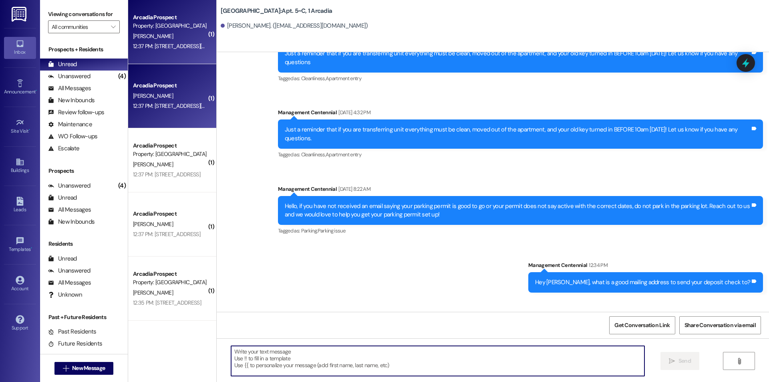
click at [287, 350] on textarea at bounding box center [437, 361] width 413 height 30
click at [235, 353] on textarea "Thhanks!" at bounding box center [437, 361] width 413 height 30
click at [266, 365] on textarea "Thanks!" at bounding box center [437, 361] width 413 height 30
type textarea "Thanks!"
click at [684, 364] on span "Send" at bounding box center [685, 361] width 12 height 8
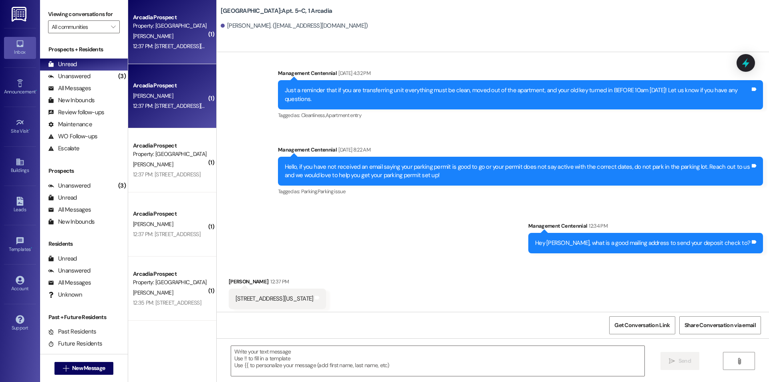
scroll to position [24292, 0]
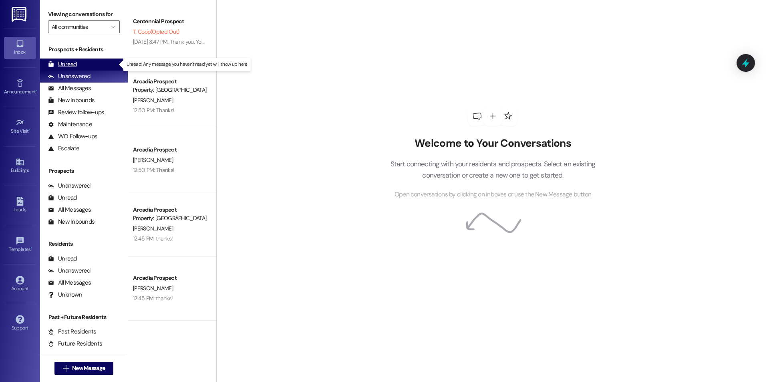
click at [110, 65] on div "Unread (0)" at bounding box center [84, 64] width 88 height 12
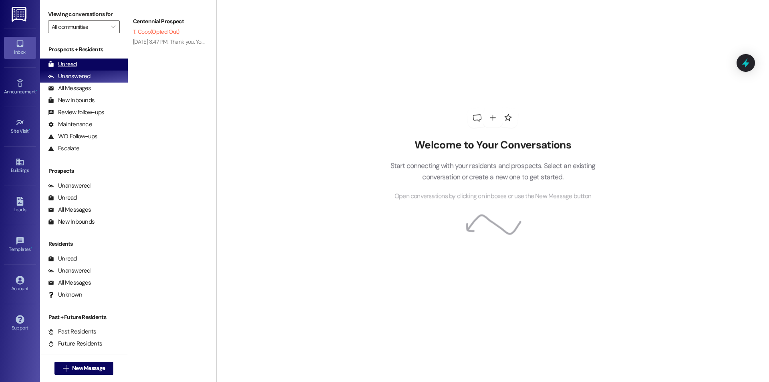
click at [82, 69] on div "Unread (0)" at bounding box center [84, 64] width 88 height 12
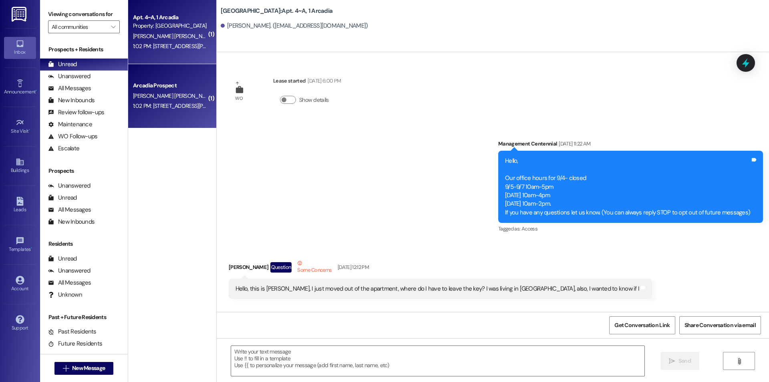
scroll to position [14418, 0]
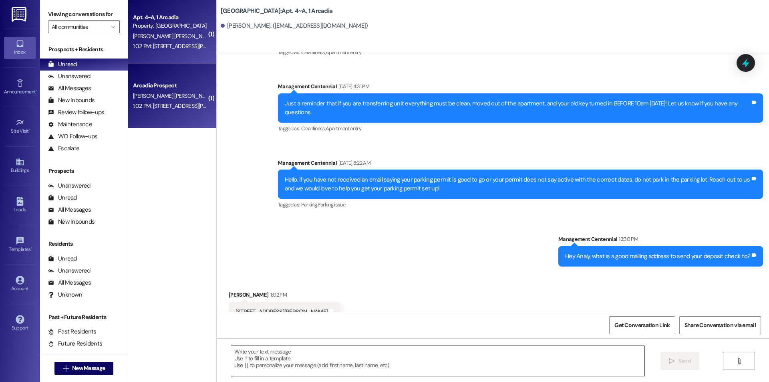
click at [302, 350] on textarea at bounding box center [437, 361] width 413 height 30
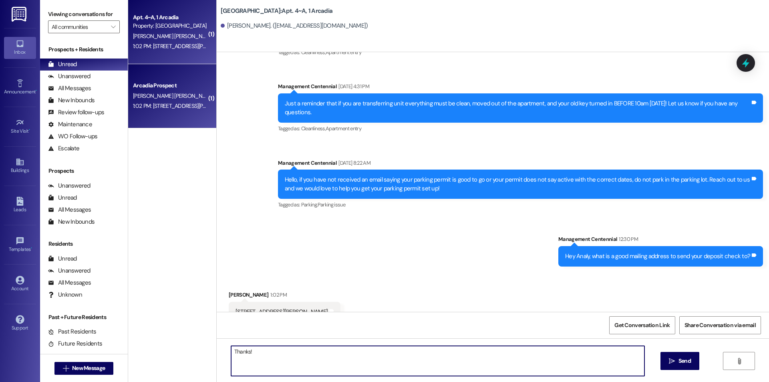
type textarea "Thanks!"
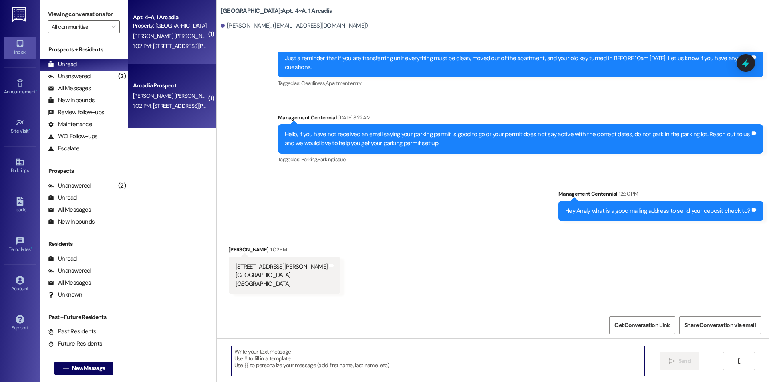
scroll to position [14474, 0]
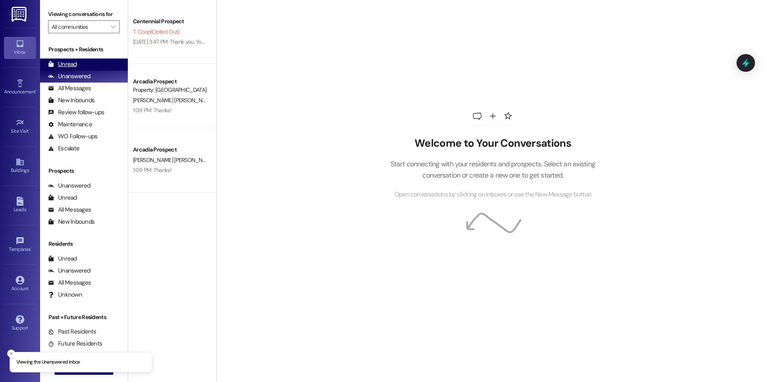
click at [83, 59] on div "Unread (0)" at bounding box center [84, 64] width 88 height 12
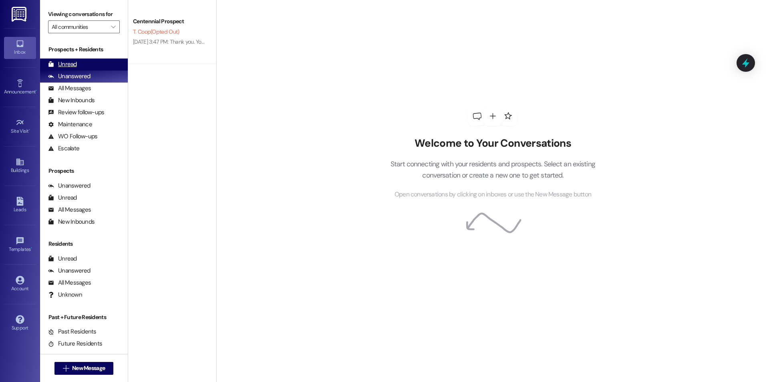
click at [67, 66] on div "Unread" at bounding box center [62, 64] width 29 height 8
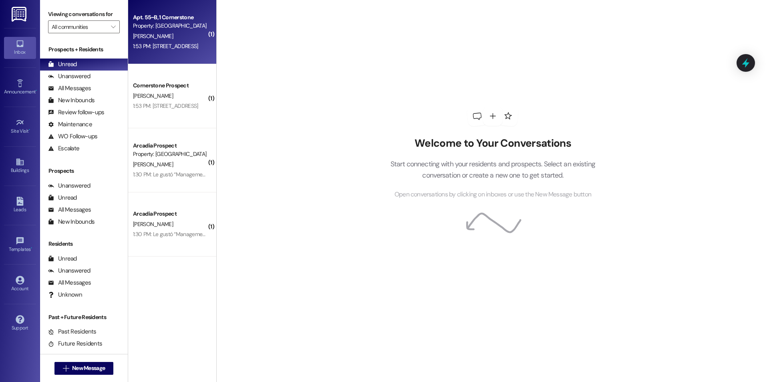
click at [175, 47] on div "1:53 PM: [STREET_ADDRESS] 1:53 PM: [STREET_ADDRESS]" at bounding box center [165, 45] width 65 height 7
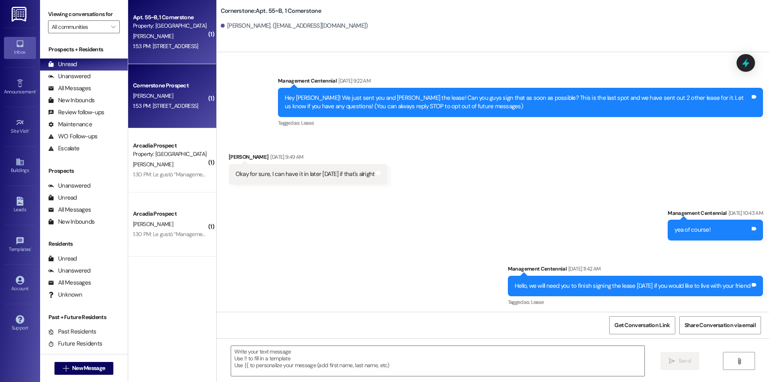
scroll to position [11079, 0]
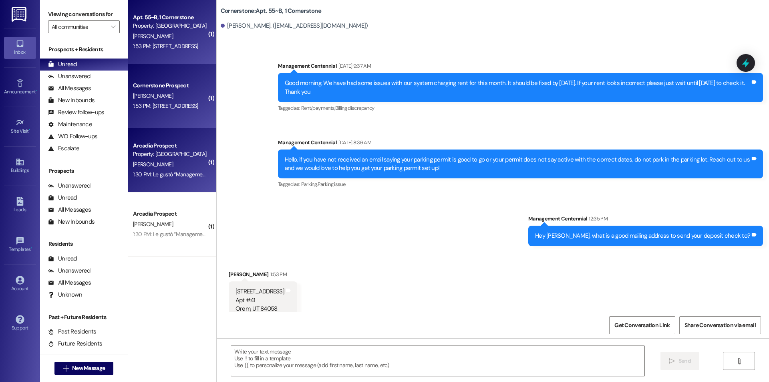
click at [172, 157] on div "Property: Arcadia" at bounding box center [170, 154] width 74 height 8
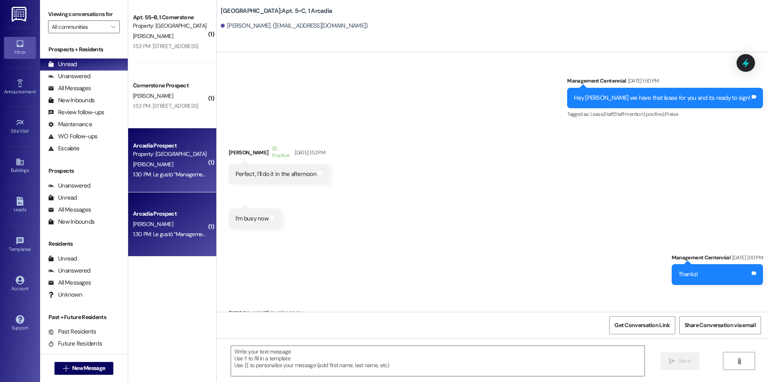
scroll to position [24368, 0]
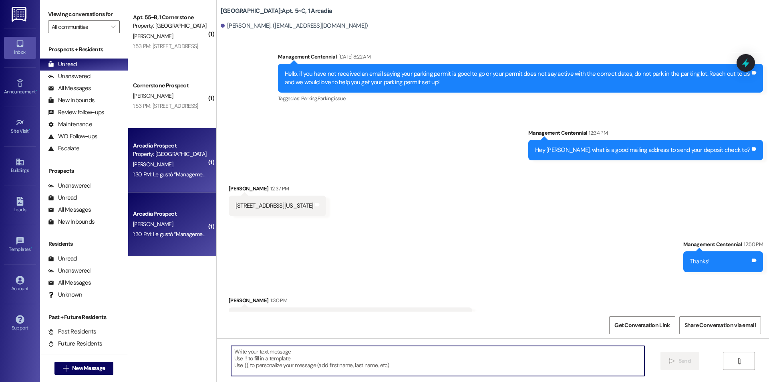
click at [307, 350] on textarea at bounding box center [437, 361] width 413 height 30
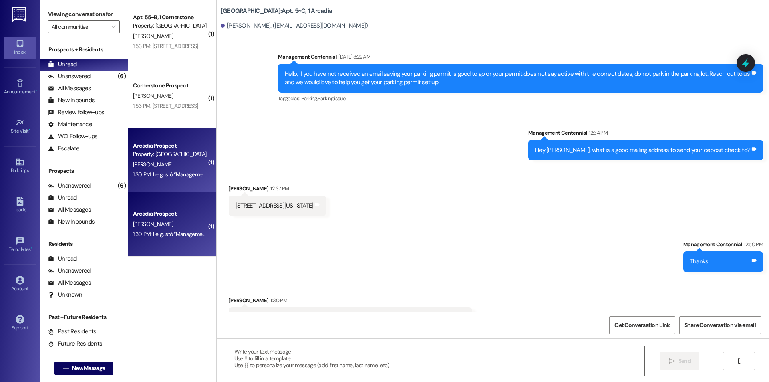
scroll to position [24368, 0]
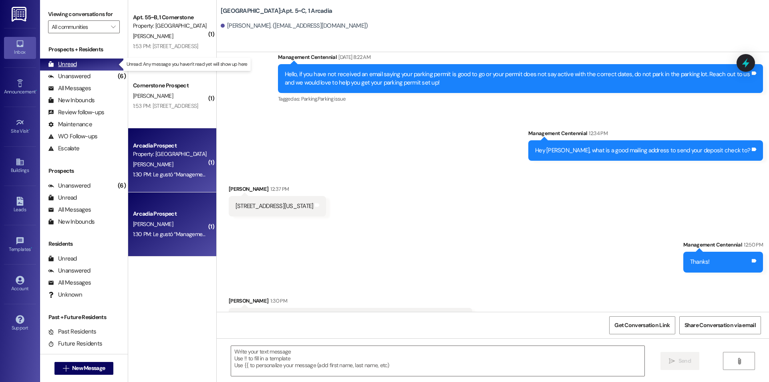
click at [64, 65] on div "Unread" at bounding box center [62, 64] width 29 height 8
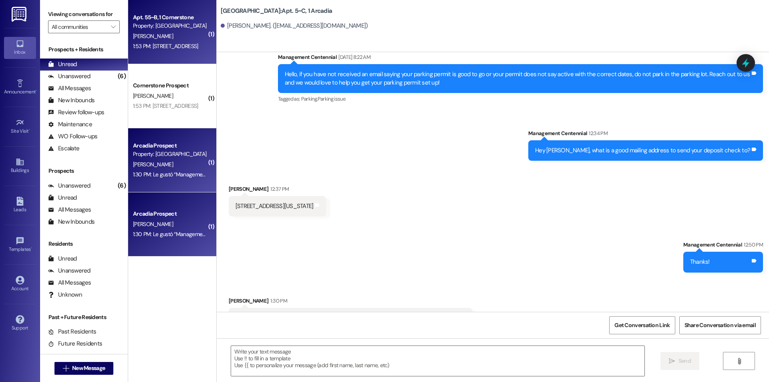
click at [185, 39] on div "E. Alvarez" at bounding box center [170, 36] width 76 height 10
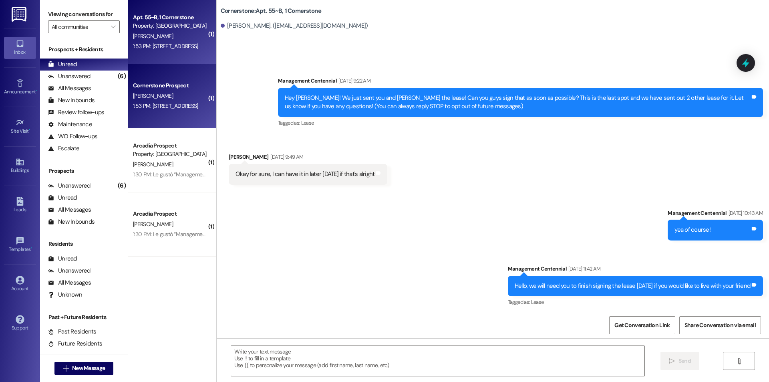
scroll to position [11135, 0]
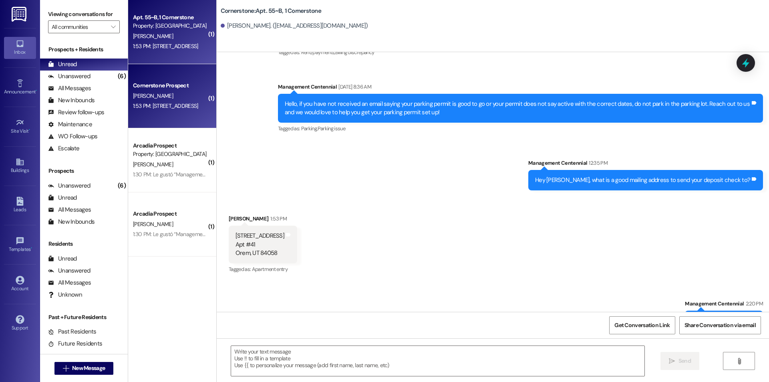
click at [133, 95] on span "E. Alvarez" at bounding box center [153, 95] width 40 height 7
drag, startPoint x: 132, startPoint y: 121, endPoint x: 132, endPoint y: 117, distance: 4.4
click at [132, 122] on div "Cornerstone Prospect E. Alvarez 1:53 PM: 1050 S Orem Blvd Apt #41 Orem, UT 8405…" at bounding box center [172, 96] width 88 height 64
click at [134, 92] on span "E. Alvarez" at bounding box center [153, 95] width 40 height 7
click at [149, 109] on div "1:53 PM: 1050 S Orem Blvd Apt #41 Orem, UT 84058 1:53 PM: 1050 S Orem Blvd Apt …" at bounding box center [165, 105] width 65 height 7
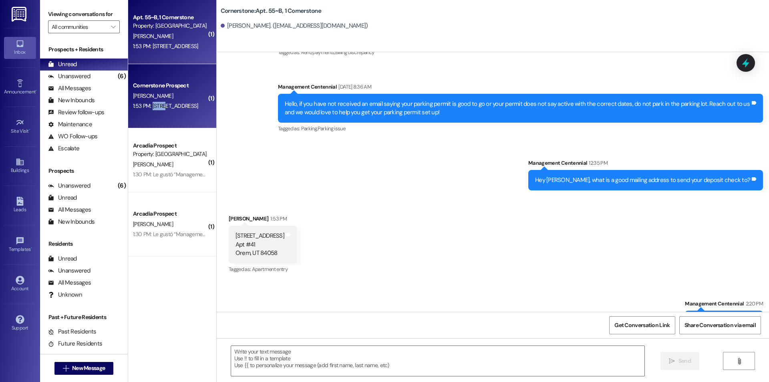
click at [149, 109] on div "1:53 PM: 1050 S Orem Blvd Apt #41 Orem, UT 84058 1:53 PM: 1050 S Orem Blvd Apt …" at bounding box center [165, 105] width 65 height 7
click at [166, 37] on div "E. Alvarez" at bounding box center [170, 36] width 76 height 10
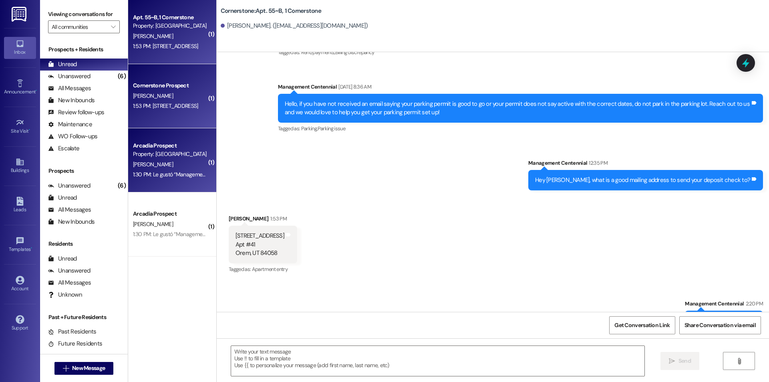
click at [169, 141] on div "Arcadia Prospect Property: Arcadia" at bounding box center [170, 150] width 76 height 19
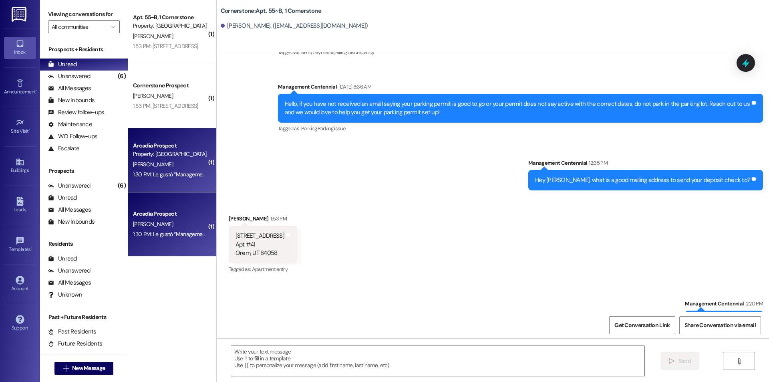
click at [169, 141] on div "Arcadia Prospect Property: Arcadia" at bounding box center [170, 150] width 76 height 19
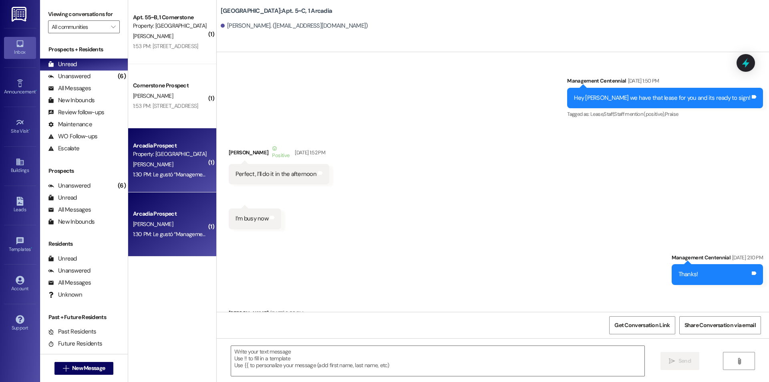
click at [160, 213] on div "Arcadia Prospect" at bounding box center [170, 213] width 74 height 8
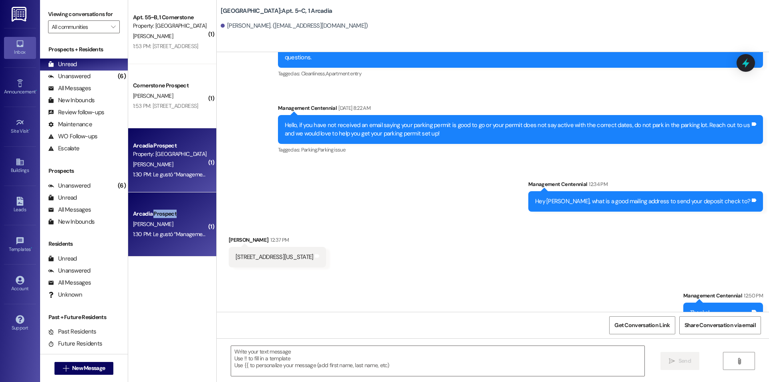
scroll to position [24424, 0]
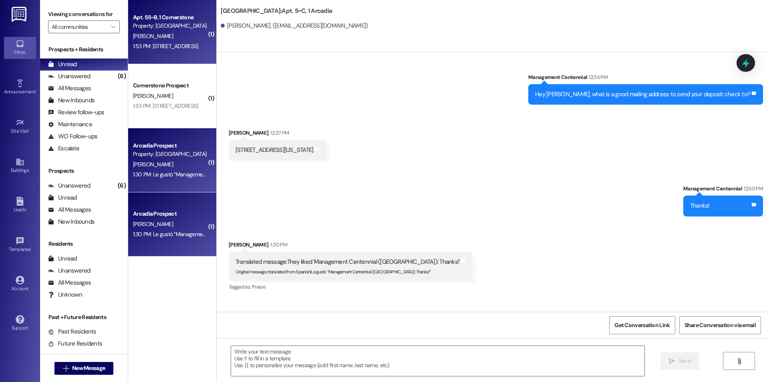
click at [171, 40] on div "E. Alvarez" at bounding box center [170, 36] width 76 height 10
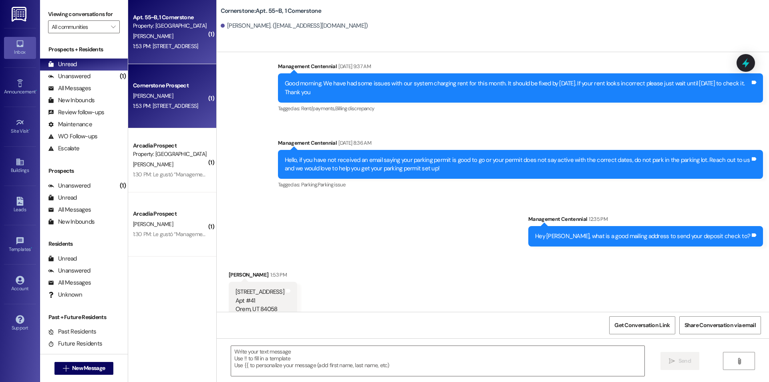
scroll to position [11135, 0]
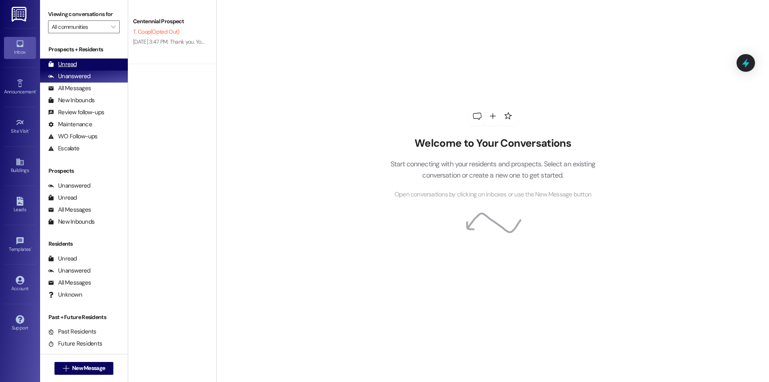
click at [68, 69] on div "Unread (0)" at bounding box center [84, 64] width 88 height 12
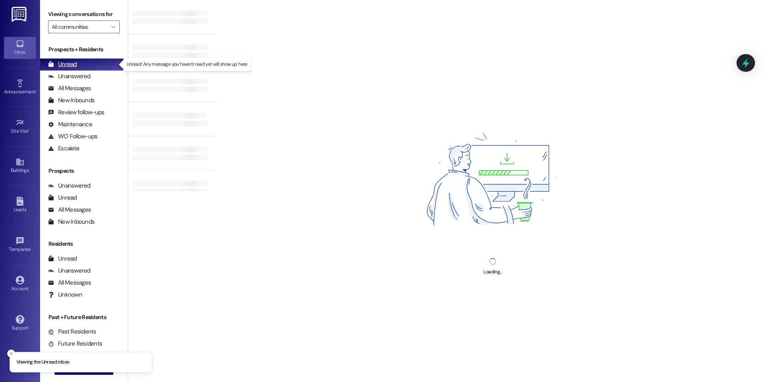
click at [75, 65] on div "Unread" at bounding box center [62, 64] width 29 height 8
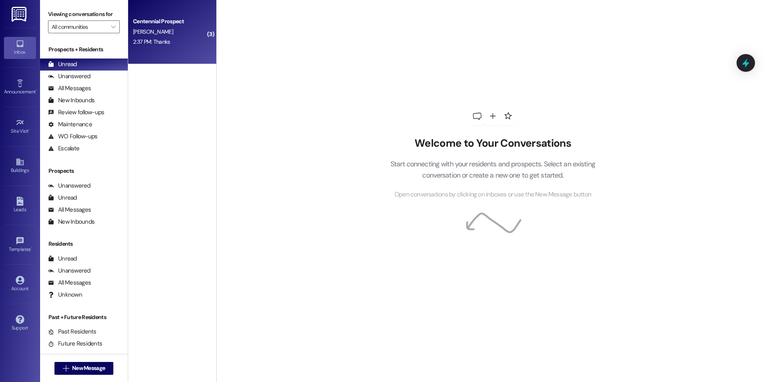
click at [165, 54] on div "Centennial Prospect [PERSON_NAME] 2:37 PM: Thanks 2:37 PM: Thanks" at bounding box center [172, 32] width 88 height 64
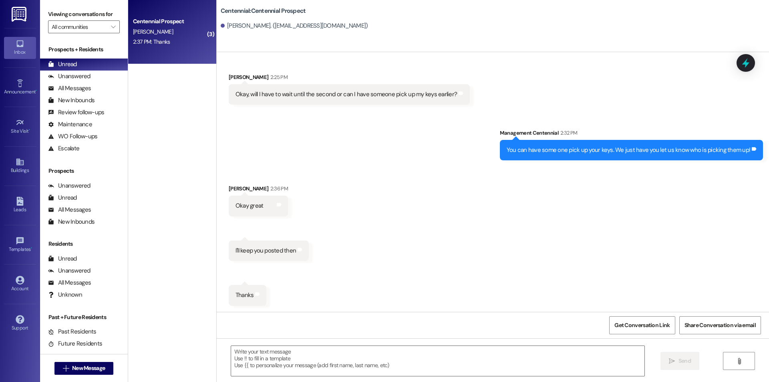
scroll to position [424, 0]
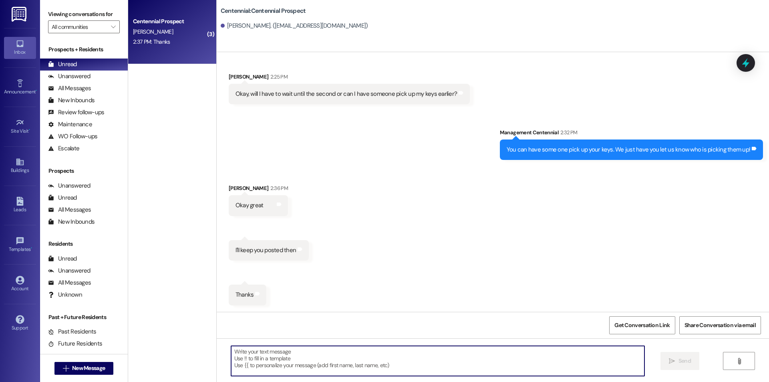
click at [299, 369] on textarea at bounding box center [437, 361] width 413 height 30
type textarea "thank you, let us know before they get here"
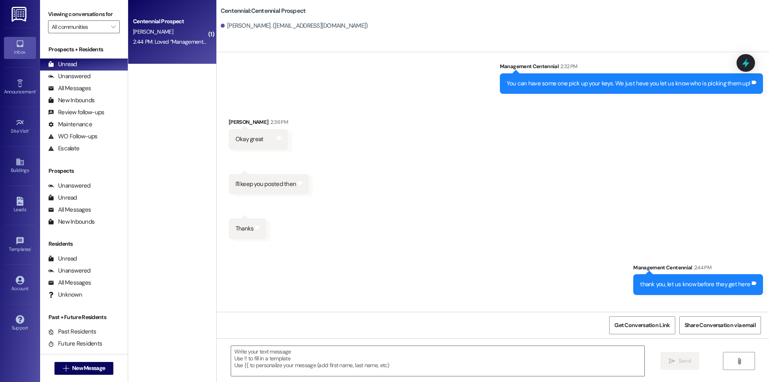
scroll to position [535, 0]
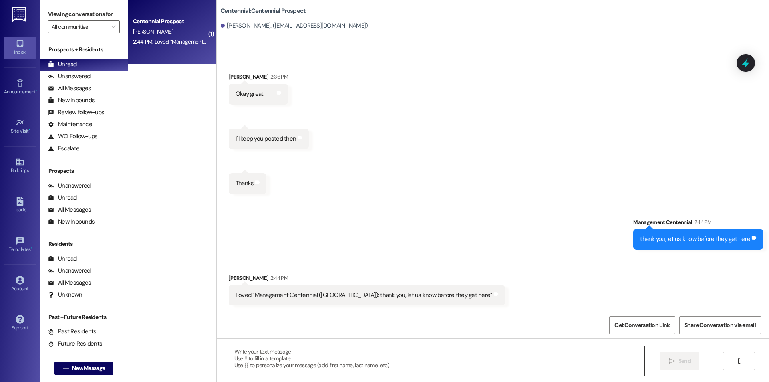
click at [308, 363] on textarea at bounding box center [437, 361] width 413 height 30
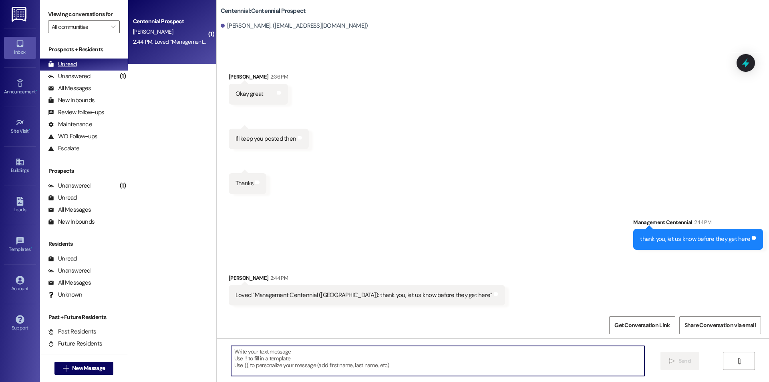
click at [74, 65] on div "Unread" at bounding box center [62, 64] width 29 height 8
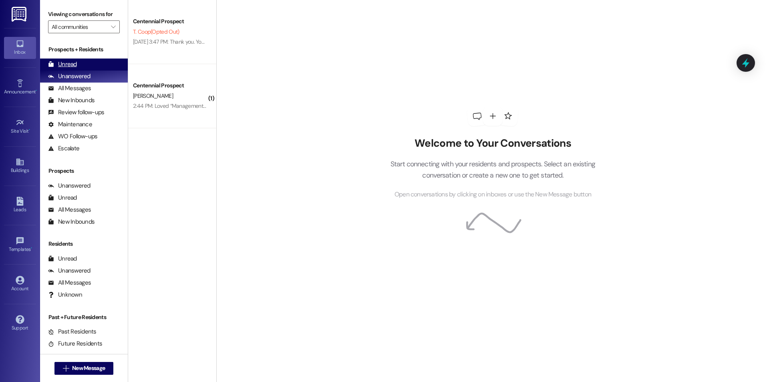
click at [95, 68] on div "Unread (0)" at bounding box center [84, 64] width 88 height 12
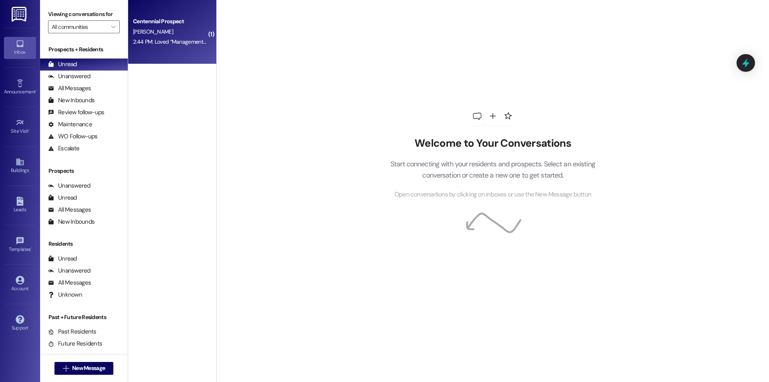
click at [160, 50] on div "Centennial Prospect [PERSON_NAME] 2:44 PM: Loved “Management Centennial ([GEOGR…" at bounding box center [172, 32] width 88 height 64
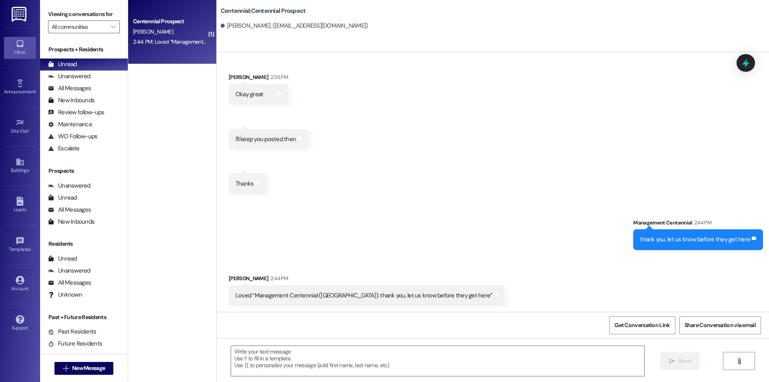
scroll to position [535, 0]
click at [82, 62] on div "Unread (0)" at bounding box center [84, 64] width 88 height 12
click at [77, 64] on div "Unread (0)" at bounding box center [84, 64] width 88 height 12
click at [75, 64] on div "Unread" at bounding box center [62, 64] width 29 height 8
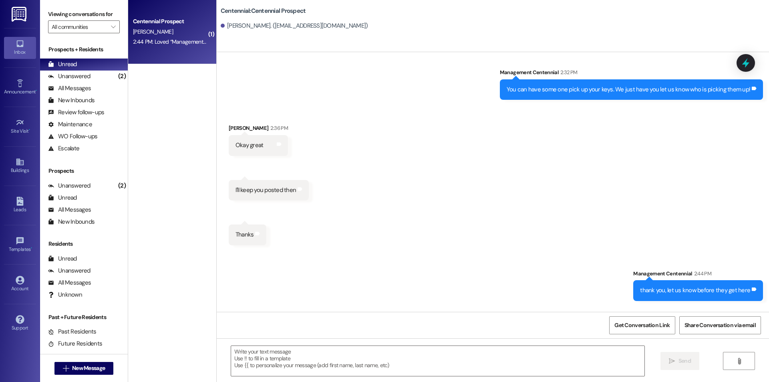
scroll to position [591, 0]
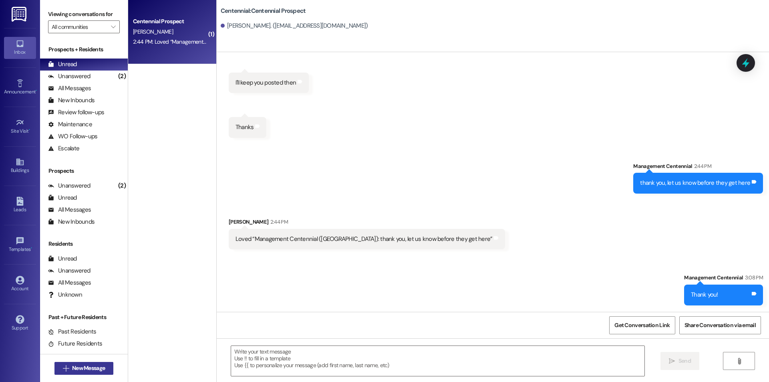
click at [91, 365] on span "New Message" at bounding box center [88, 368] width 33 height 8
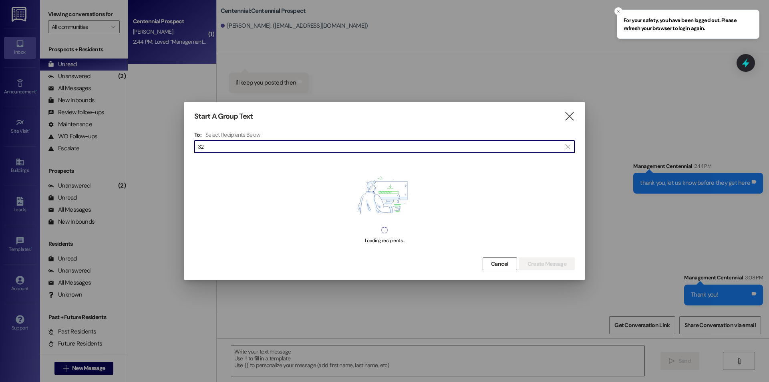
type input "3"
click at [573, 121] on icon "" at bounding box center [569, 116] width 11 height 8
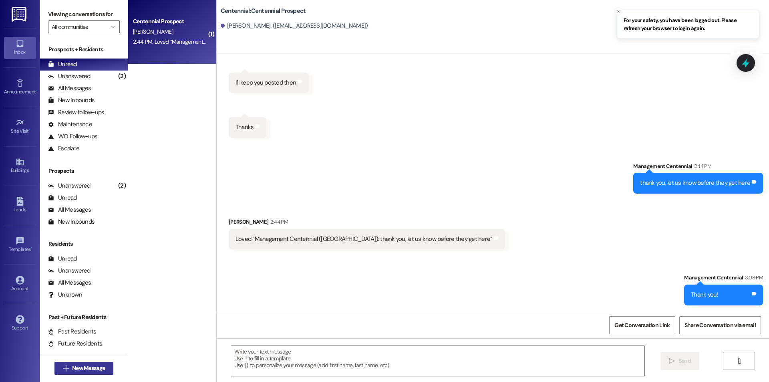
click at [81, 368] on span "New Message" at bounding box center [88, 368] width 33 height 8
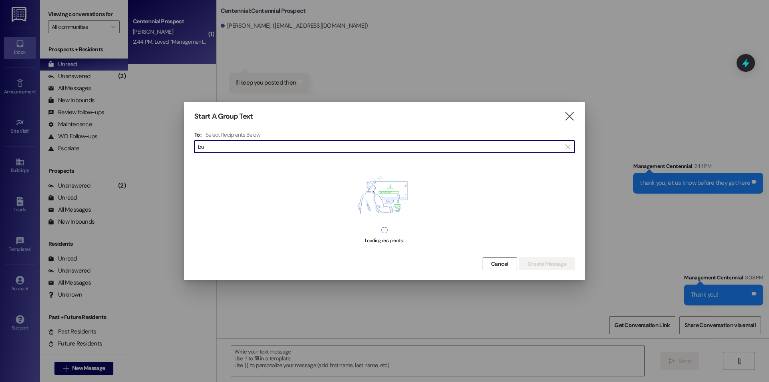
type input "b"
type input "m"
click at [573, 119] on icon "" at bounding box center [569, 116] width 11 height 8
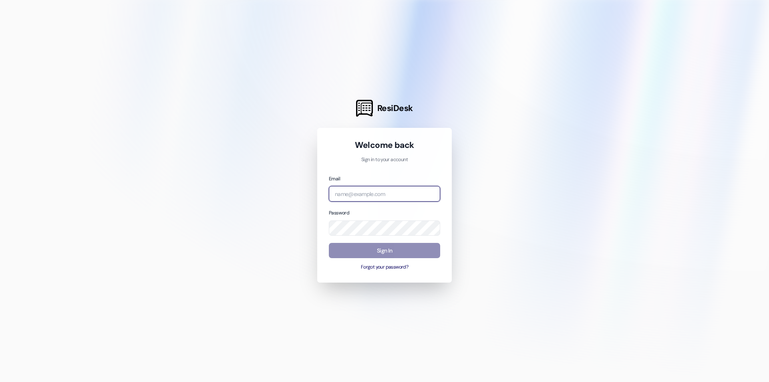
type input "[EMAIL_ADDRESS][DOMAIN_NAME]"
click at [403, 256] on button "Sign In" at bounding box center [384, 251] width 111 height 16
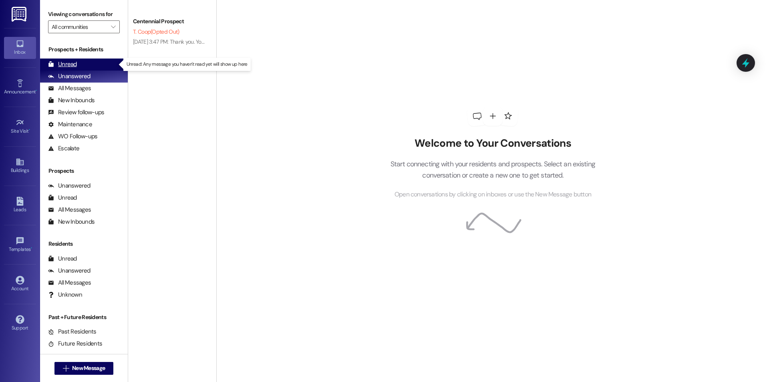
click at [77, 61] on div "Unread (0)" at bounding box center [84, 64] width 88 height 12
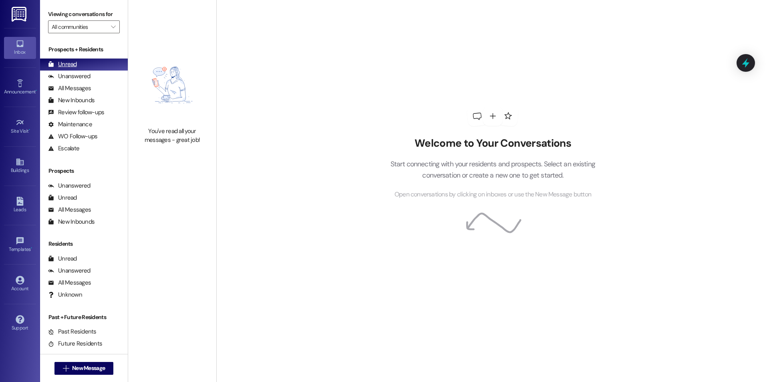
click at [79, 66] on div "Unread (0)" at bounding box center [84, 64] width 88 height 12
click at [68, 68] on div "Unread" at bounding box center [62, 64] width 29 height 8
click at [79, 60] on div "Unread (0)" at bounding box center [84, 64] width 88 height 12
click at [74, 66] on div "Unread" at bounding box center [62, 64] width 29 height 8
click at [69, 62] on div "Unread" at bounding box center [62, 64] width 29 height 8
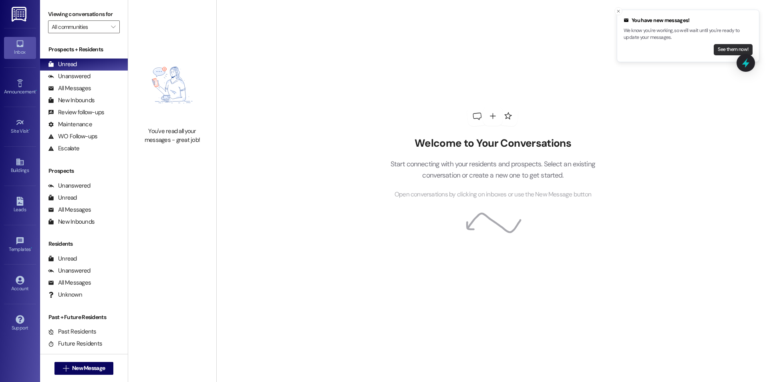
click at [728, 47] on button "See them now!" at bounding box center [733, 49] width 39 height 11
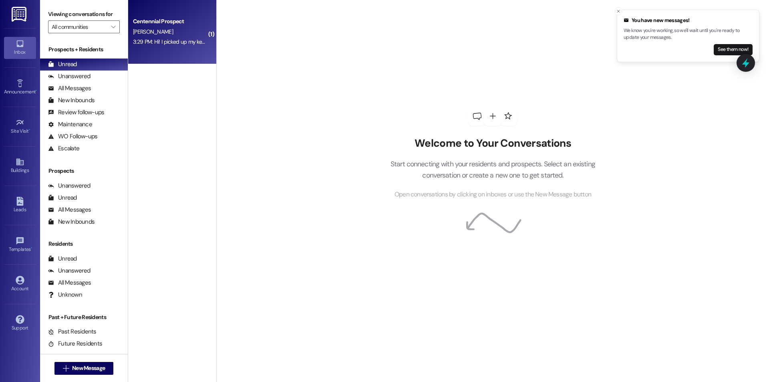
click at [181, 53] on div "Centennial Prospect [PERSON_NAME] 3:29 PM: Hi! I picked up my key [DATE] and am…" at bounding box center [172, 32] width 88 height 64
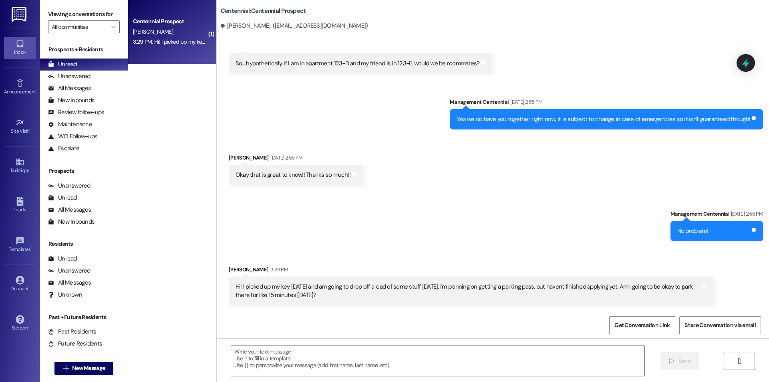
scroll to position [1814, 0]
click at [378, 351] on textarea at bounding box center [437, 361] width 413 height 30
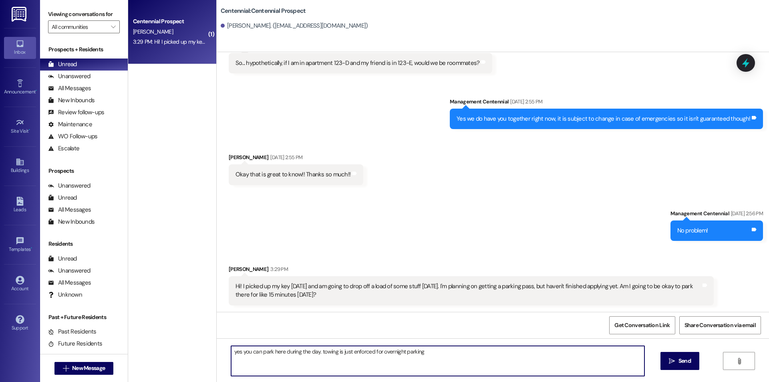
drag, startPoint x: 330, startPoint y: 352, endPoint x: 322, endPoint y: 350, distance: 8.6
click at [322, 350] on textarea "yes you can park here during the day. towing is just enforced for overnight par…" at bounding box center [437, 361] width 413 height 30
type textarea "yes you can park here during the day. ticketing is just enforced for overnight …"
click at [661, 361] on button " Send" at bounding box center [680, 361] width 39 height 18
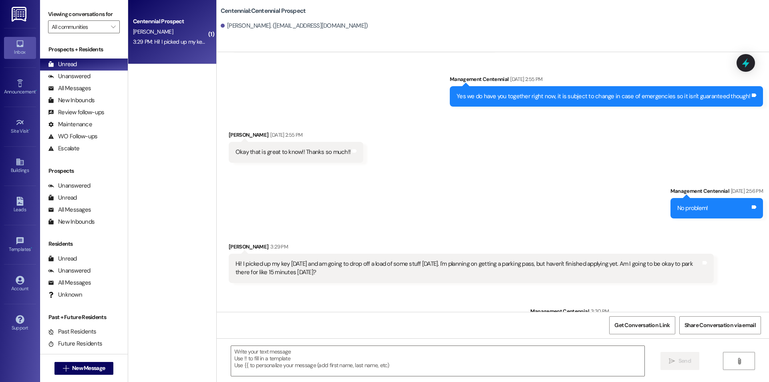
scroll to position [1870, 0]
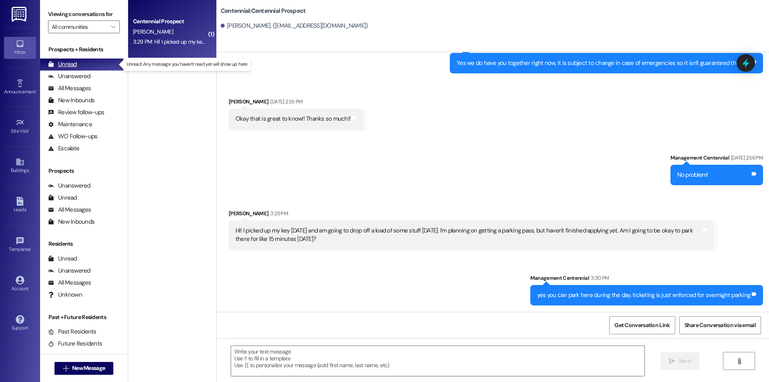
click at [81, 61] on div "Unread (0)" at bounding box center [84, 64] width 88 height 12
click at [71, 61] on div "Unread" at bounding box center [62, 64] width 29 height 8
click at [85, 60] on div "Unread (0)" at bounding box center [84, 64] width 88 height 12
click at [70, 66] on div "Unread" at bounding box center [62, 64] width 29 height 8
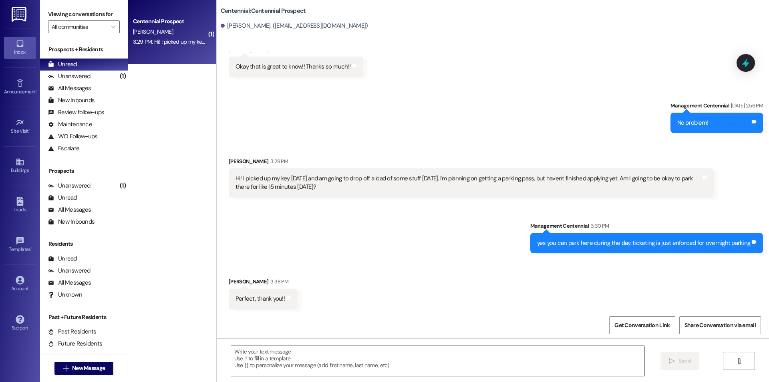
scroll to position [1926, 0]
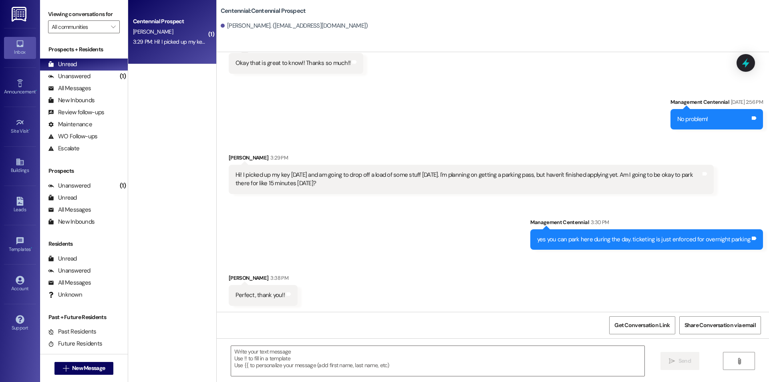
click at [167, 53] on div "Centennial Prospect [PERSON_NAME] 3:29 PM: Hi! I picked up my key [DATE] and am…" at bounding box center [172, 32] width 88 height 64
click at [167, 52] on div "Centennial Prospect [PERSON_NAME] 3:29 PM: Hi! I picked up my key [DATE] and am…" at bounding box center [172, 32] width 88 height 64
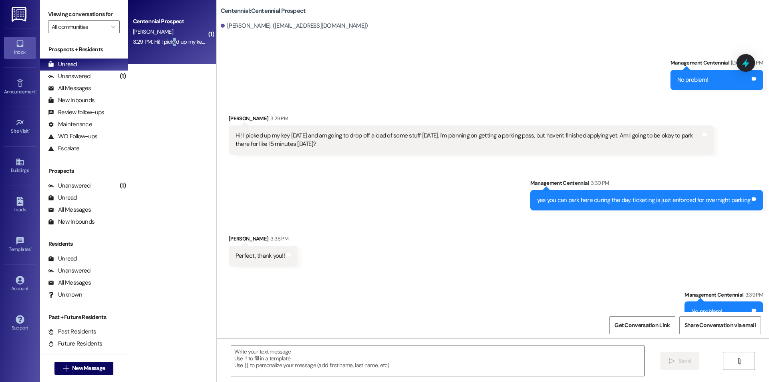
scroll to position [1982, 0]
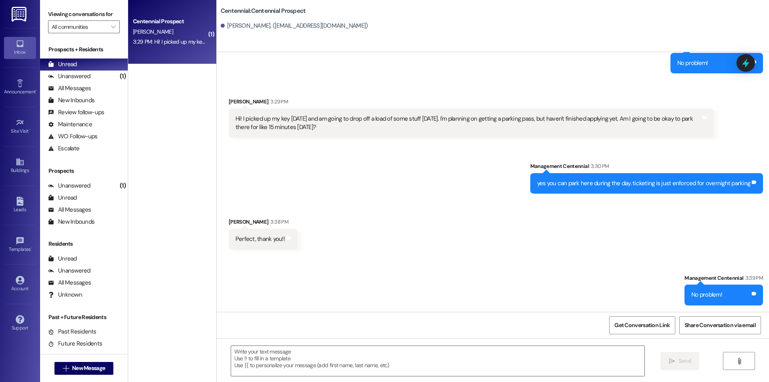
click at [217, 44] on div "Centennial: Centennial Prospect [PERSON_NAME]. ([EMAIL_ADDRESS][DOMAIN_NAME])" at bounding box center [493, 26] width 552 height 52
click at [217, 43] on div "Centennial: Centennial Prospect [PERSON_NAME]. ([EMAIL_ADDRESS][DOMAIN_NAME])" at bounding box center [493, 26] width 552 height 52
click at [189, 38] on div "3:29 PM: Hi! I picked up my key [DATE] and am going to drop off a load of some …" at bounding box center [394, 41] width 522 height 7
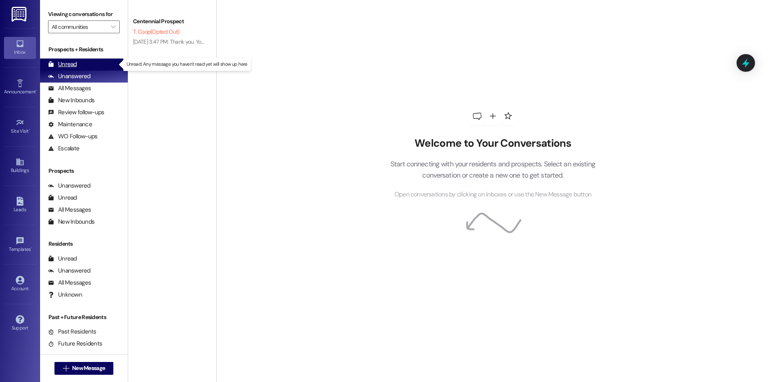
click at [94, 62] on div "Unread (0)" at bounding box center [84, 64] width 88 height 12
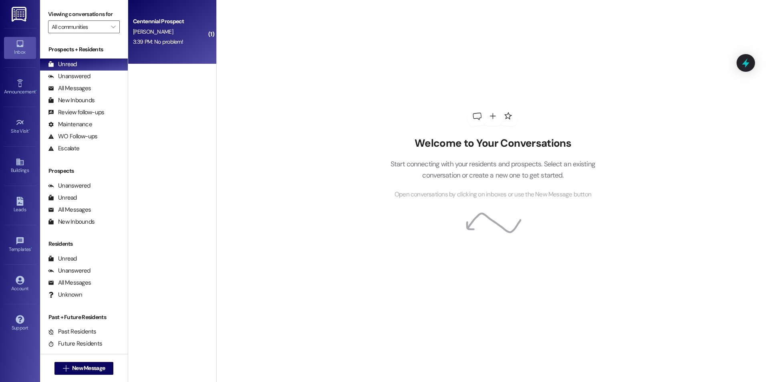
click at [165, 30] on div "[PERSON_NAME]" at bounding box center [170, 32] width 76 height 10
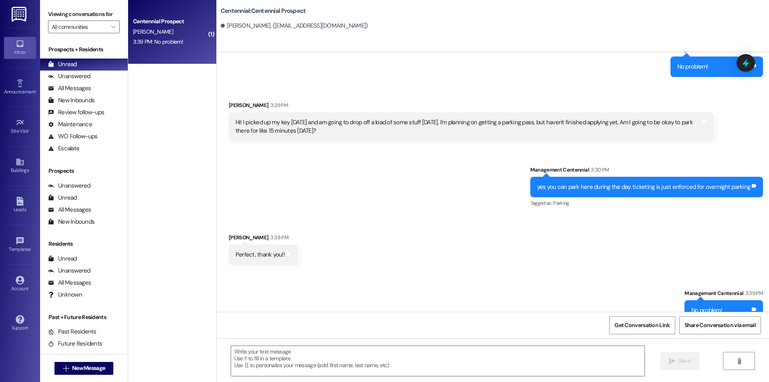
scroll to position [1993, 0]
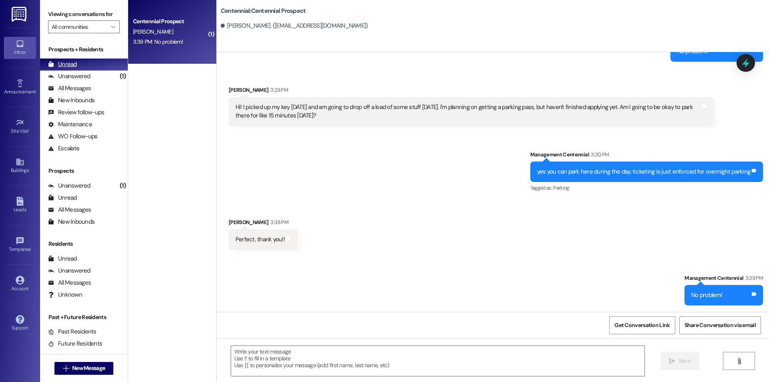
click at [66, 62] on div "Unread" at bounding box center [62, 64] width 29 height 8
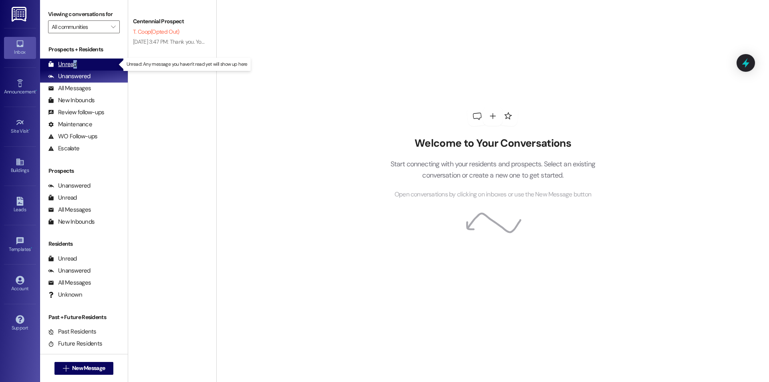
click at [74, 66] on div "Unread" at bounding box center [62, 64] width 29 height 8
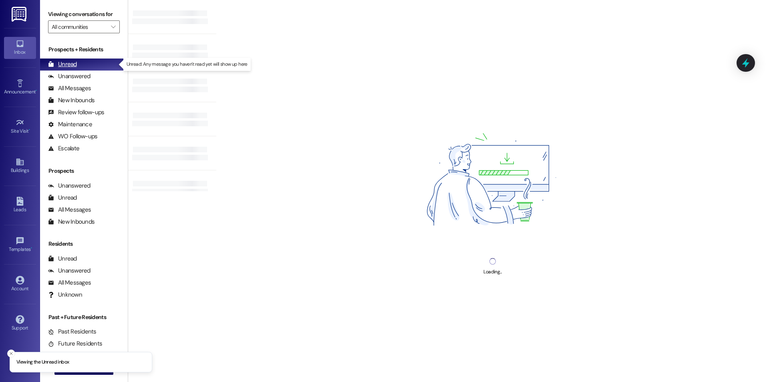
click at [69, 66] on div "Unread" at bounding box center [62, 64] width 29 height 8
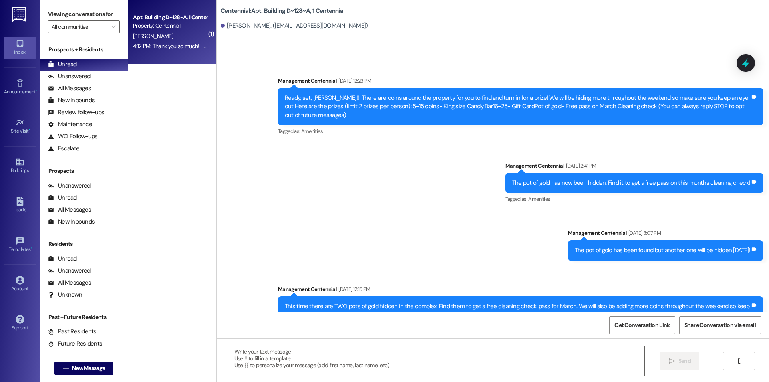
scroll to position [5780, 0]
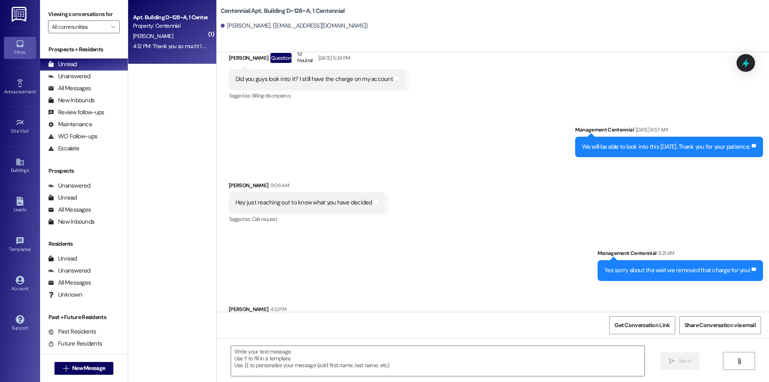
click at [407, 342] on div " Send " at bounding box center [493, 368] width 552 height 60
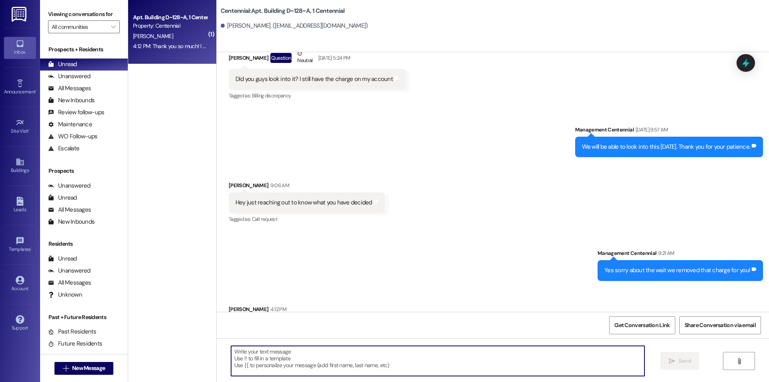
click at [394, 359] on textarea at bounding box center [437, 361] width 413 height 30
click at [394, 354] on textarea at bounding box center [437, 361] width 413 height 30
click at [328, 350] on textarea at bounding box center [437, 361] width 413 height 30
type textarea "No problem, thanks for your patience"
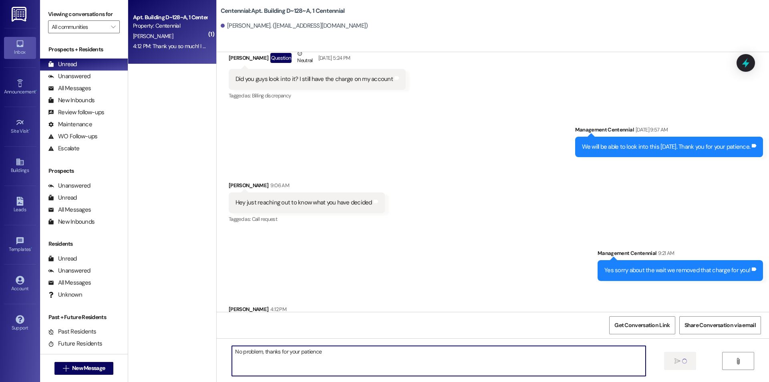
click at [334, 350] on textarea "No problem, thanks for your patience" at bounding box center [438, 361] width 413 height 30
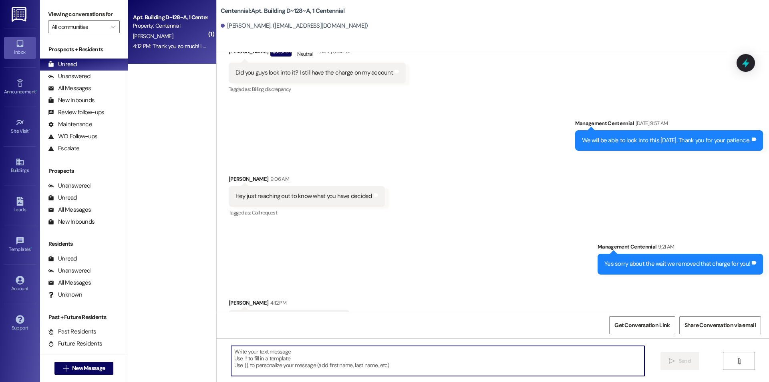
scroll to position [5779, 0]
